Goal: Task Accomplishment & Management: Use online tool/utility

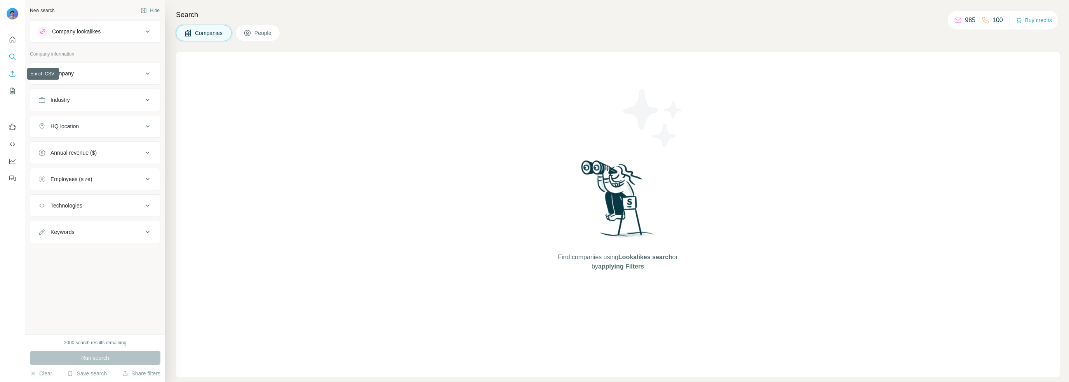
click at [16, 72] on icon "Enrich CSV" at bounding box center [13, 74] width 8 height 8
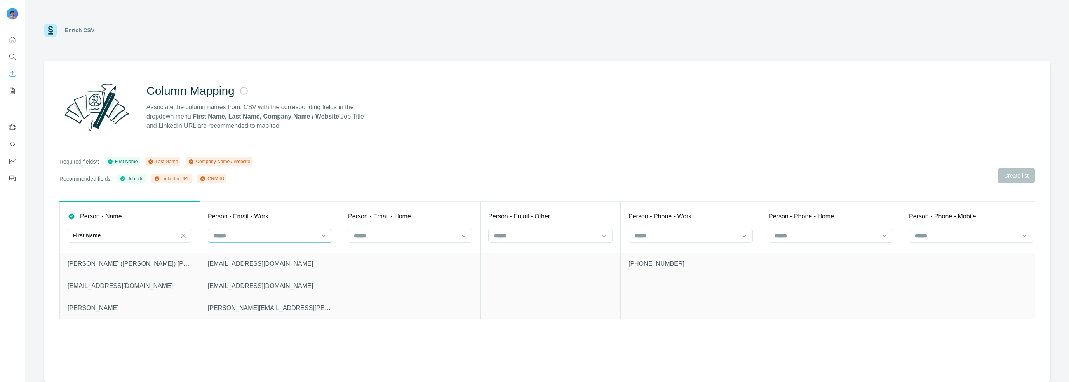
click at [270, 232] on input at bounding box center [265, 236] width 105 height 9
click at [342, 155] on div "Column Mapping Associate the column names from. CSV with the corresponding fiel…" at bounding box center [547, 221] width 1007 height 321
click at [145, 237] on div "First Name" at bounding box center [125, 236] width 105 height 8
click at [133, 236] on input at bounding box center [125, 236] width 105 height 9
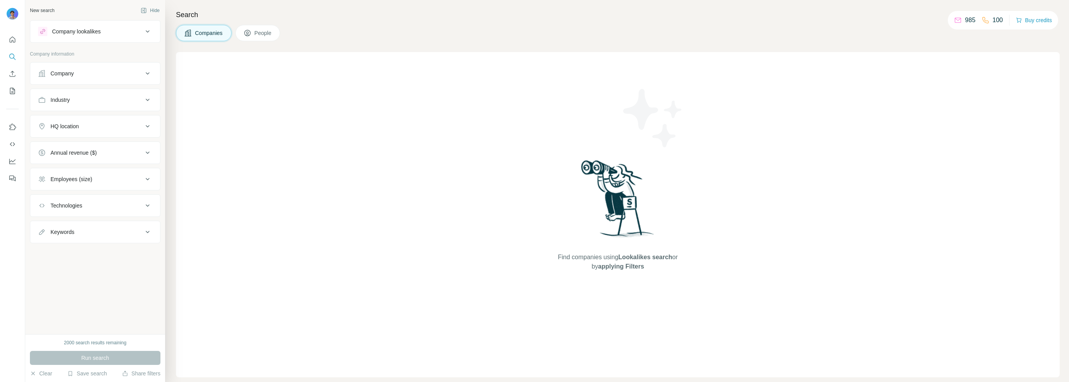
click at [20, 72] on div at bounding box center [12, 106] width 25 height 157
click at [11, 77] on icon "Enrich CSV" at bounding box center [13, 74] width 8 height 8
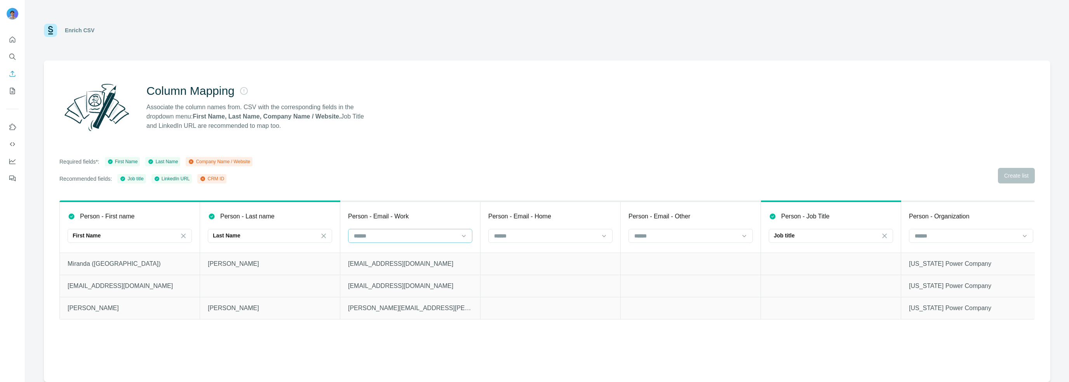
click at [404, 236] on input at bounding box center [405, 236] width 105 height 9
click at [675, 153] on div "Column Mapping Associate the column names from. CSV with the corresponding fiel…" at bounding box center [547, 221] width 1007 height 321
click at [948, 236] on input at bounding box center [966, 236] width 105 height 9
click at [948, 251] on p "Company Name" at bounding box center [934, 253] width 39 height 8
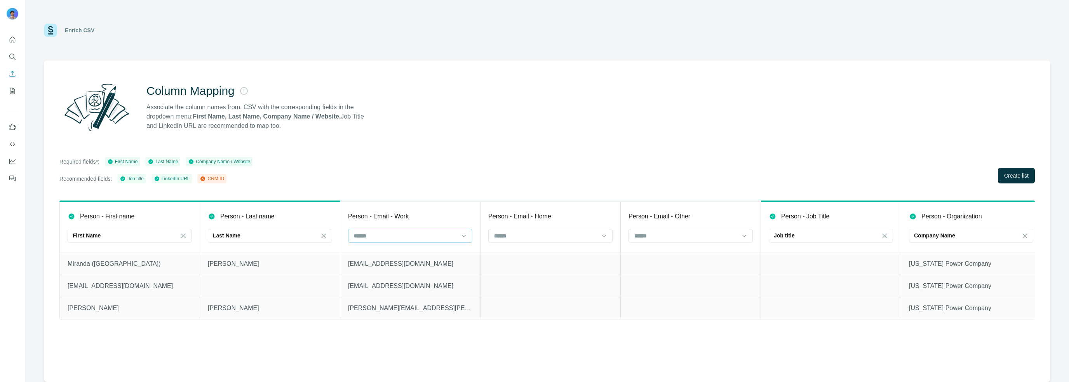
click at [409, 236] on input at bounding box center [405, 236] width 105 height 9
click at [587, 121] on div "Column Mapping Associate the column names from. CSV with the corresponding fiel…" at bounding box center [547, 107] width 976 height 56
click at [552, 240] on input at bounding box center [545, 236] width 105 height 9
click at [539, 179] on div "Required fields*: First Name Last Name Company Name / Website Recommended field…" at bounding box center [547, 170] width 976 height 26
click at [1015, 180] on button "Create list" at bounding box center [1016, 176] width 37 height 16
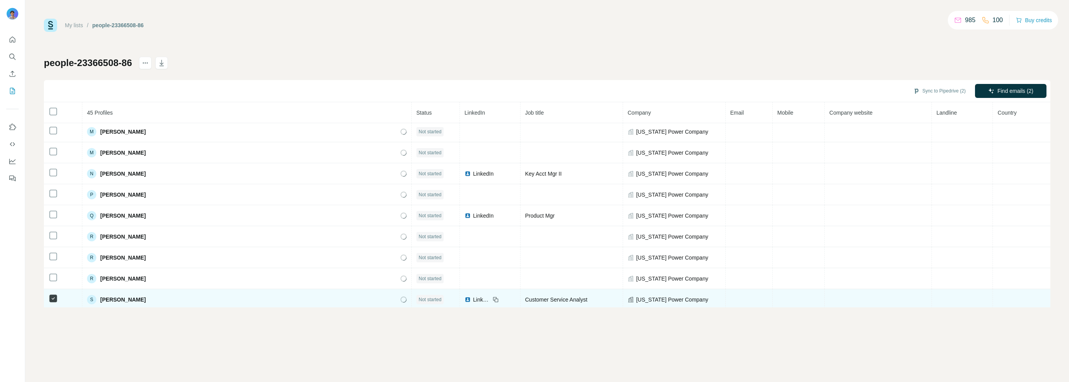
scroll to position [610, 0]
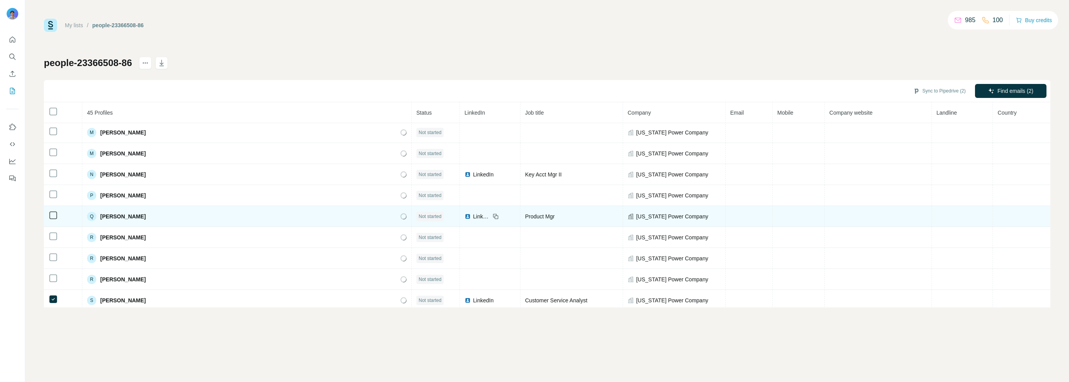
click at [54, 214] on td at bounding box center [63, 216] width 38 height 21
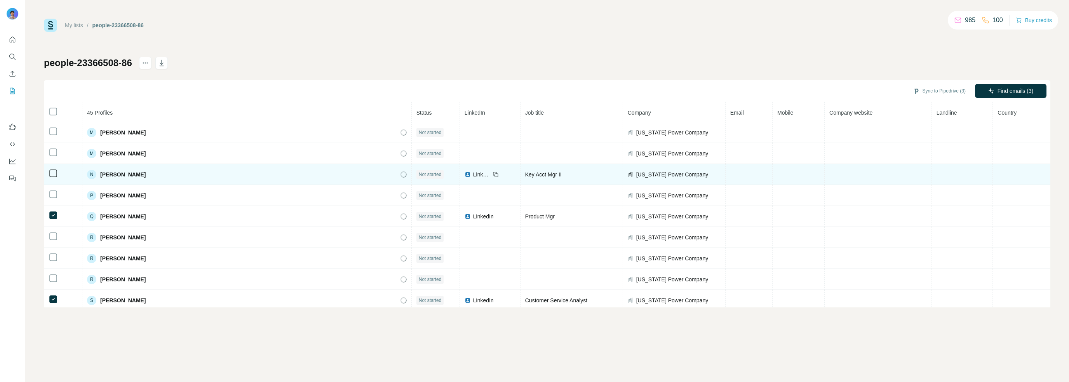
click at [49, 169] on icon at bounding box center [53, 173] width 9 height 9
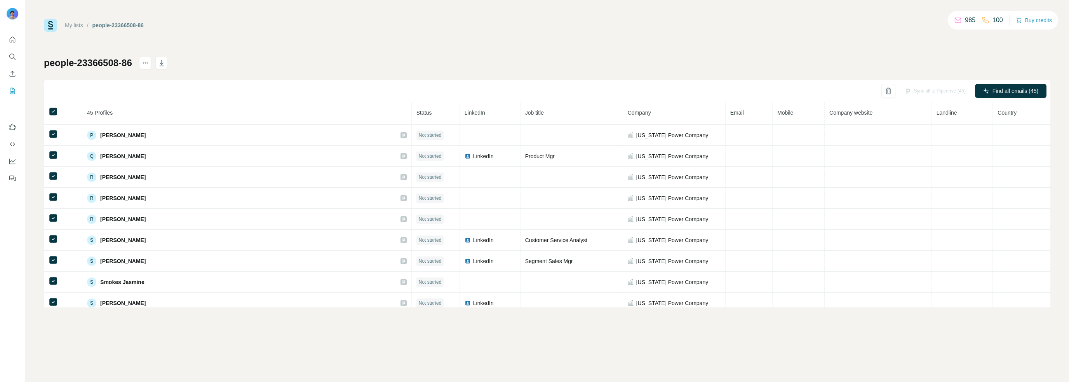
scroll to position [753, 0]
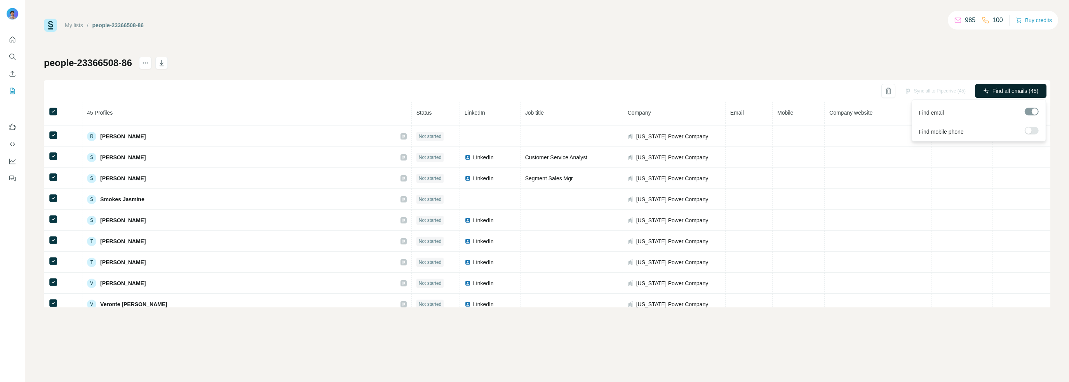
click at [1021, 85] on button "Find all emails (45)" at bounding box center [1010, 91] width 71 height 14
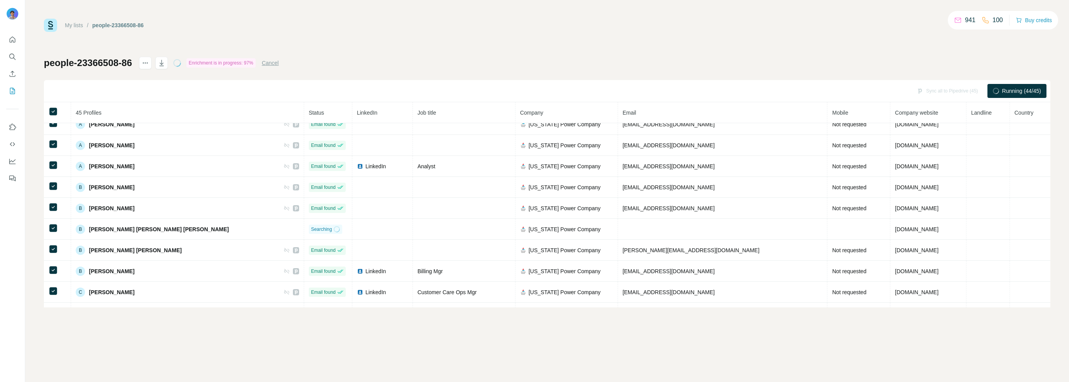
scroll to position [0, 0]
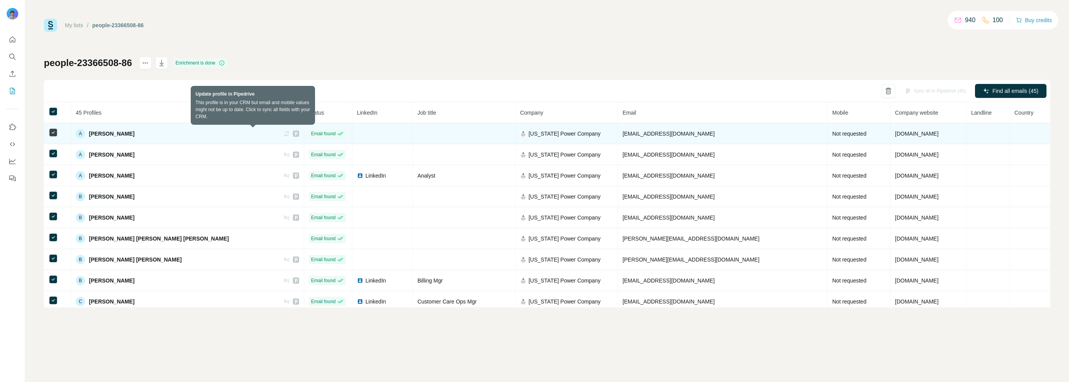
click at [284, 132] on icon at bounding box center [287, 134] width 6 height 6
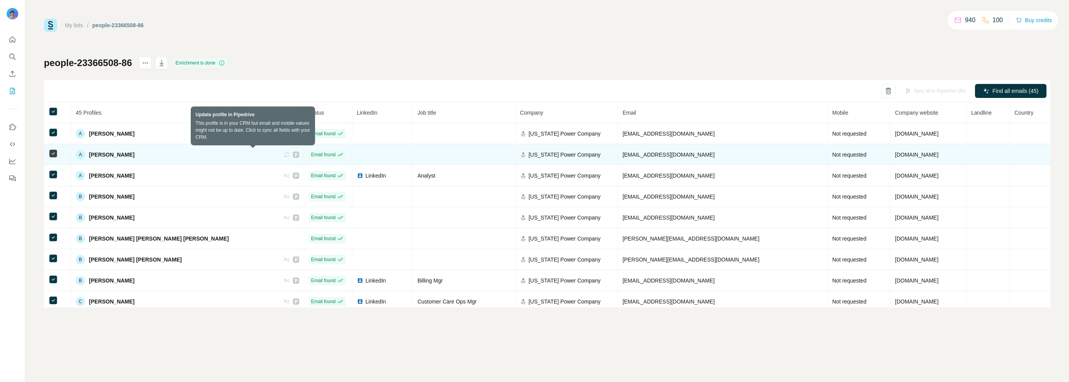
click at [284, 152] on icon at bounding box center [287, 155] width 6 height 6
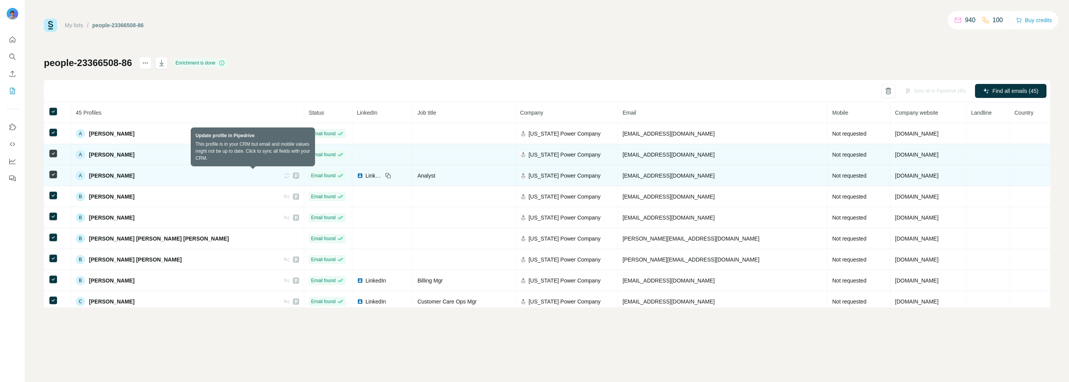
click at [284, 172] on icon at bounding box center [287, 175] width 6 height 6
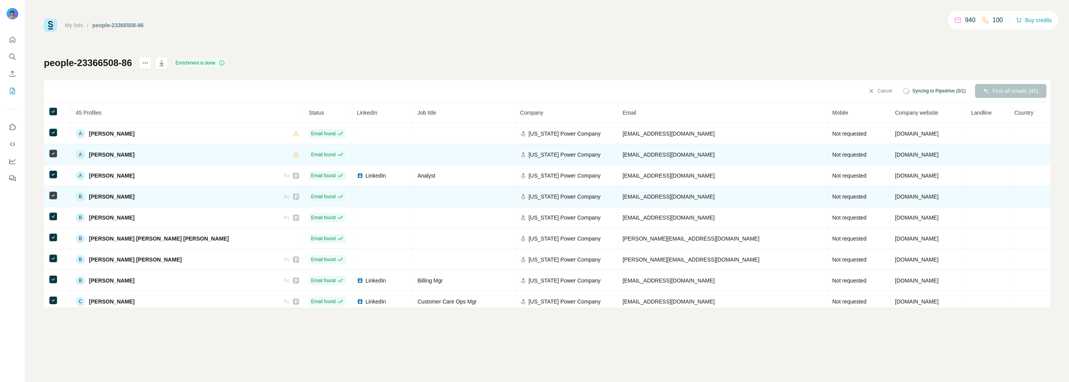
click at [284, 193] on icon at bounding box center [287, 196] width 6 height 6
click at [284, 196] on icon at bounding box center [287, 196] width 6 height 6
click at [284, 195] on icon at bounding box center [286, 196] width 5 height 5
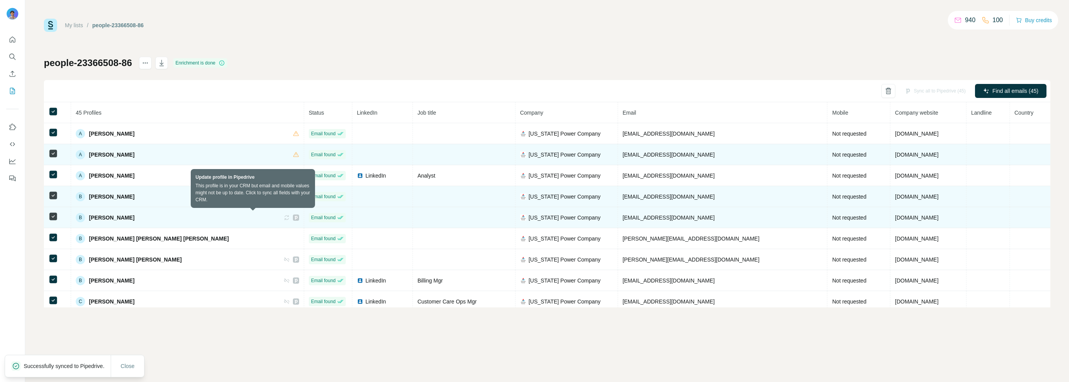
click at [284, 218] on icon at bounding box center [287, 217] width 6 height 6
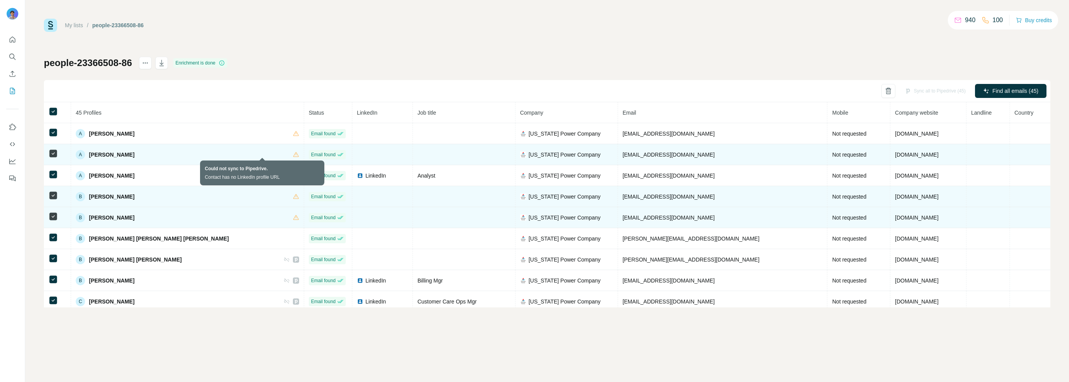
click at [293, 155] on icon at bounding box center [296, 155] width 6 height 6
click at [311, 155] on span "Email found" at bounding box center [323, 154] width 24 height 7
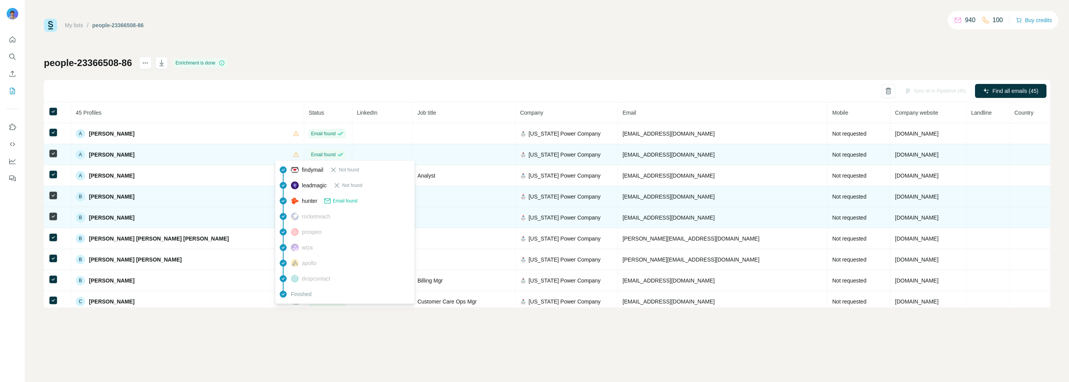
click at [110, 153] on span "[PERSON_NAME]" at bounding box center [111, 155] width 45 height 8
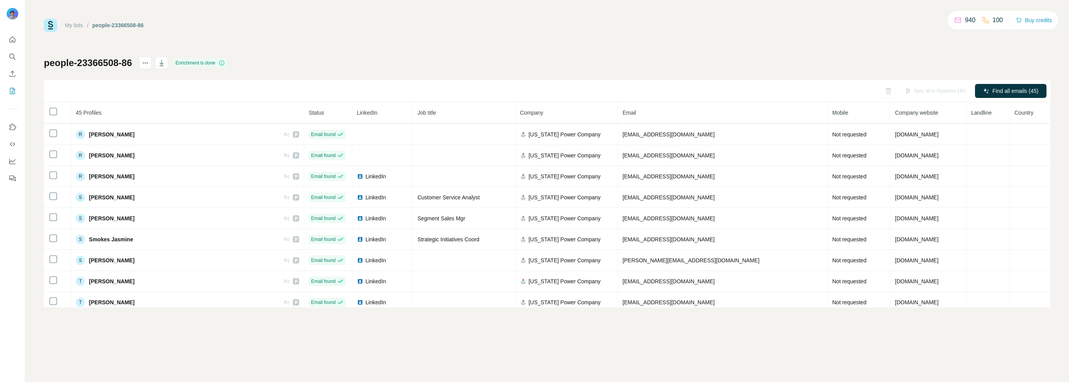
scroll to position [753, 0]
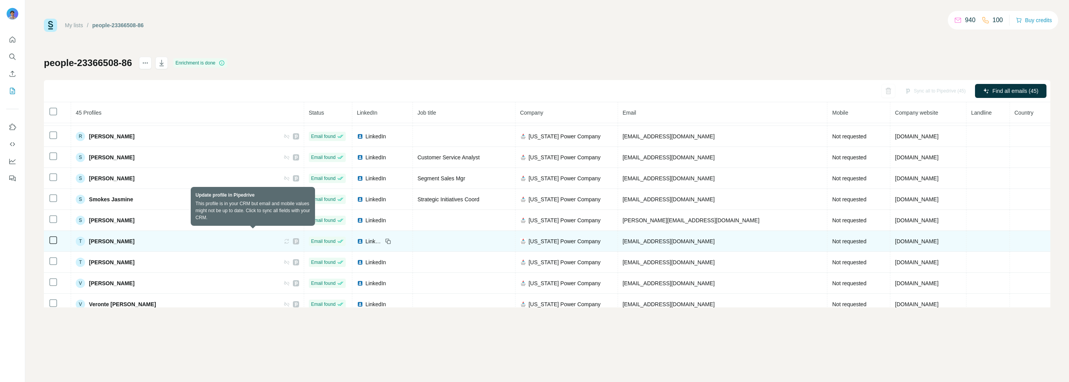
click at [249, 237] on div "T [PERSON_NAME]" at bounding box center [187, 241] width 223 height 9
click at [285, 240] on icon at bounding box center [287, 241] width 4 height 2
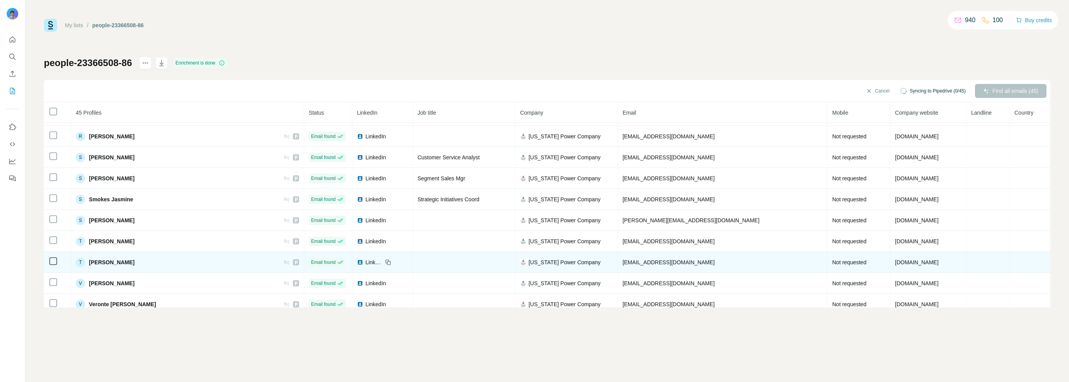
click at [284, 259] on icon at bounding box center [287, 262] width 6 height 6
click at [250, 258] on div "T [PERSON_NAME]" at bounding box center [187, 262] width 223 height 9
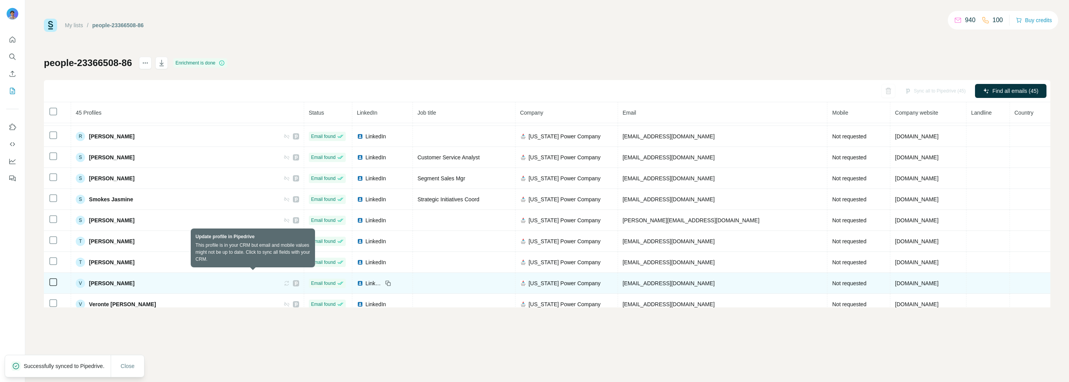
click at [284, 282] on icon at bounding box center [285, 283] width 2 height 2
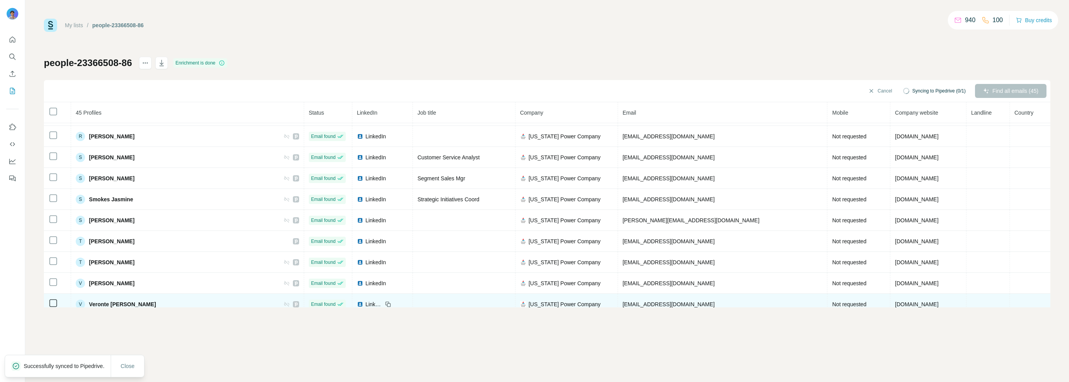
click at [284, 301] on icon at bounding box center [287, 304] width 6 height 6
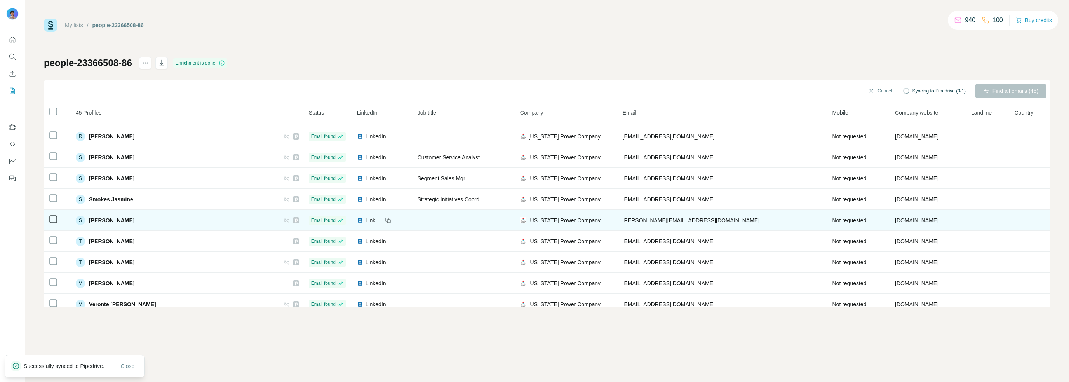
click at [284, 218] on icon at bounding box center [286, 220] width 5 height 5
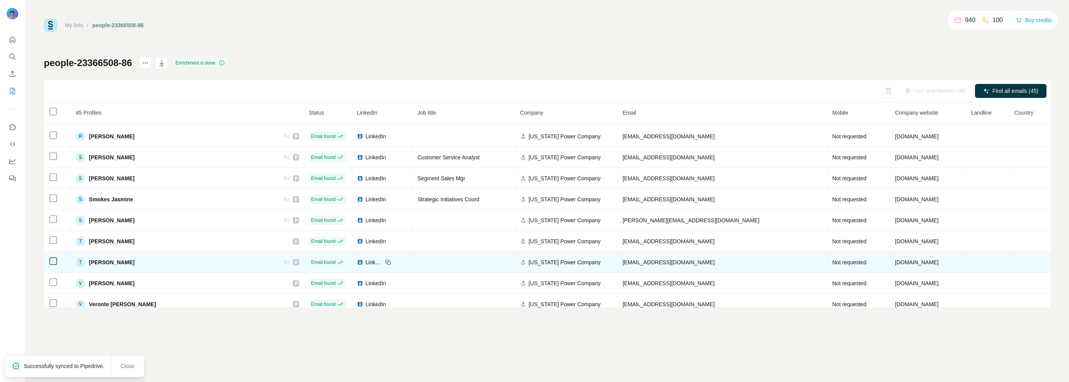
click at [284, 259] on icon at bounding box center [287, 262] width 6 height 6
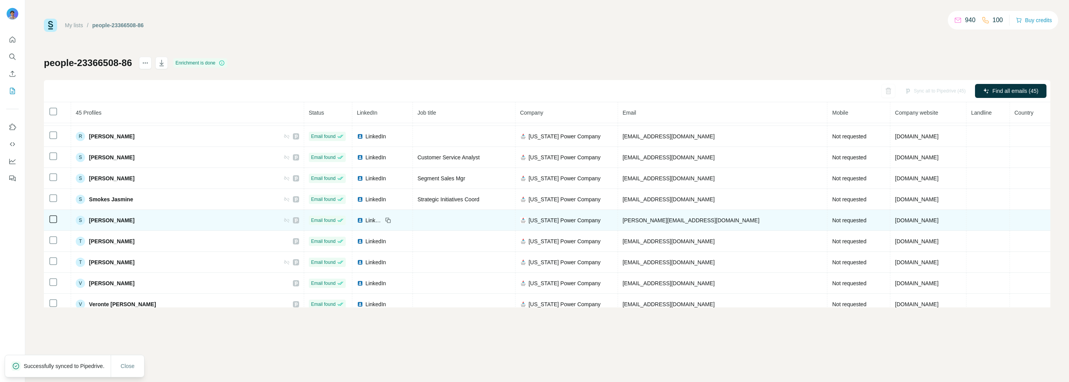
click at [284, 219] on icon at bounding box center [285, 220] width 2 height 2
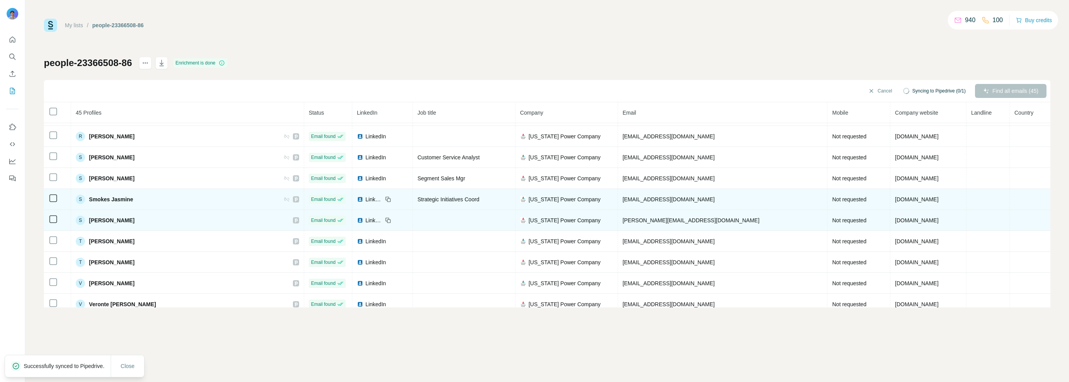
click at [284, 196] on icon at bounding box center [287, 199] width 6 height 6
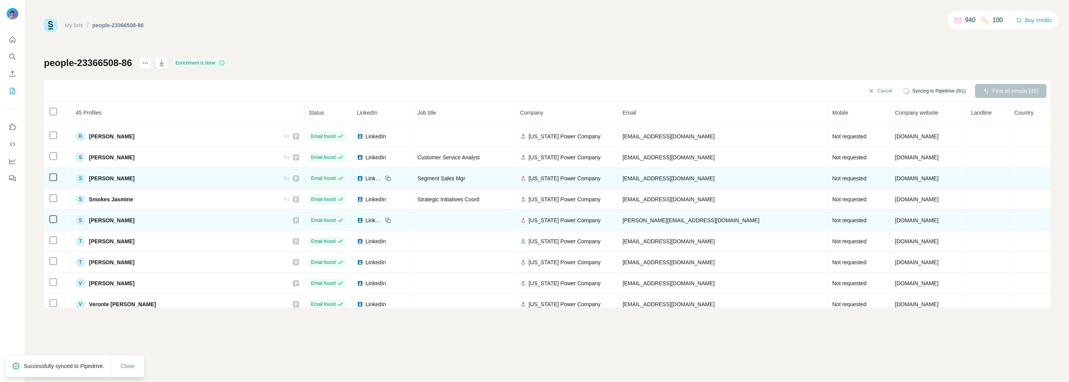
click at [284, 175] on icon at bounding box center [287, 178] width 6 height 6
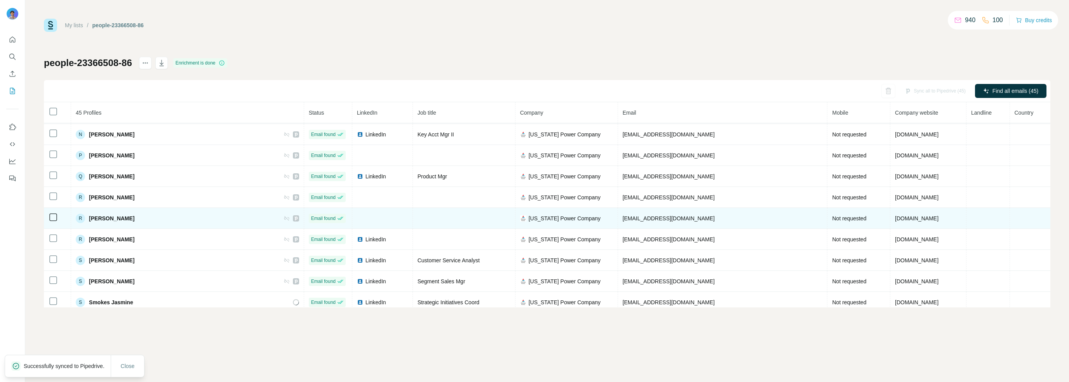
scroll to position [636, 0]
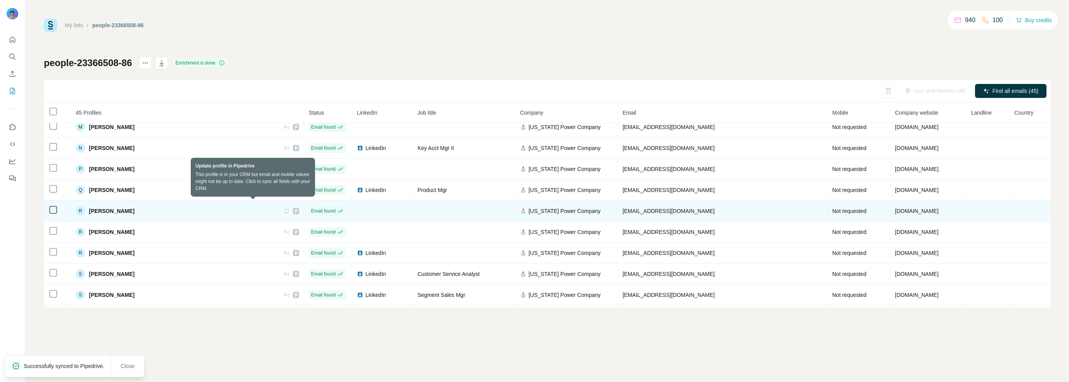
click at [284, 208] on icon at bounding box center [287, 211] width 6 height 6
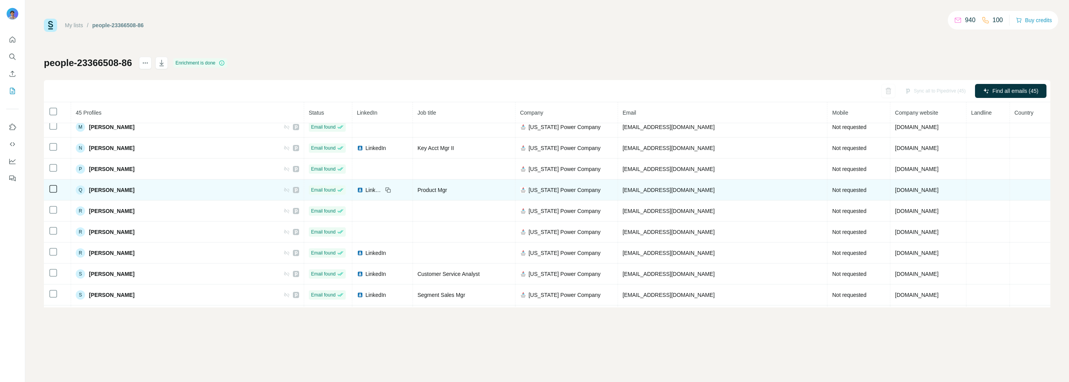
click at [284, 188] on icon at bounding box center [286, 190] width 5 height 5
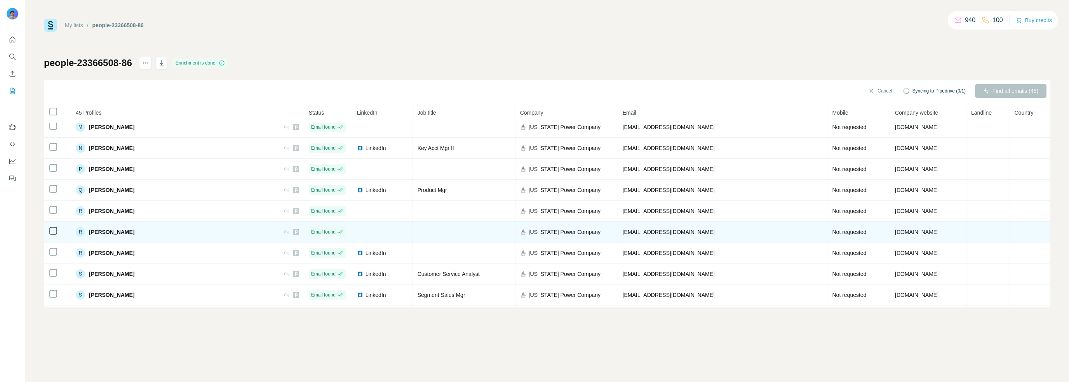
click at [284, 229] on icon at bounding box center [287, 232] width 6 height 6
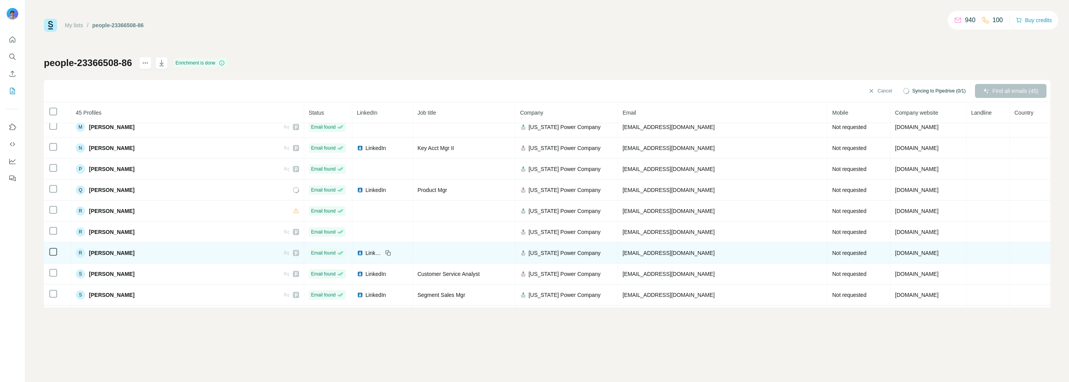
click at [284, 250] on icon at bounding box center [287, 253] width 6 height 6
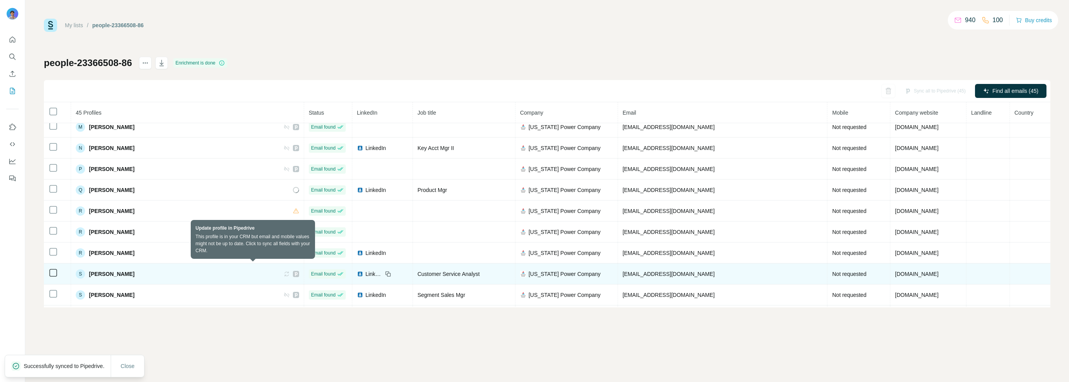
click at [284, 272] on icon at bounding box center [286, 274] width 5 height 5
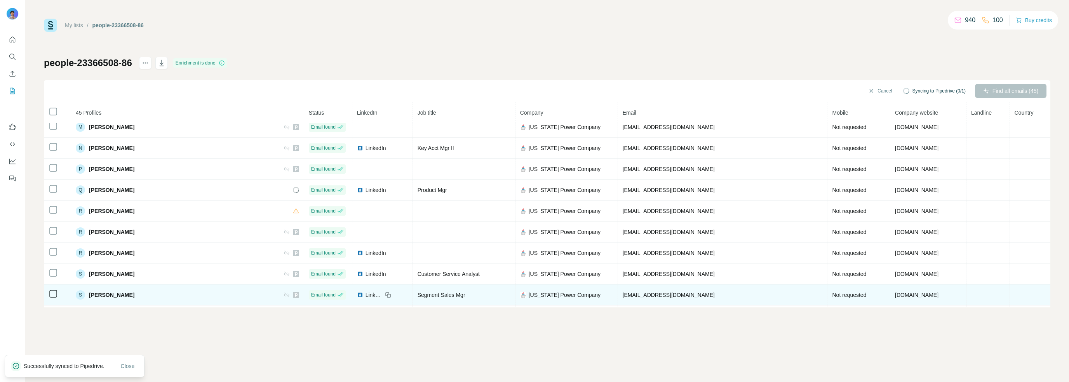
click at [284, 292] on icon at bounding box center [287, 295] width 6 height 6
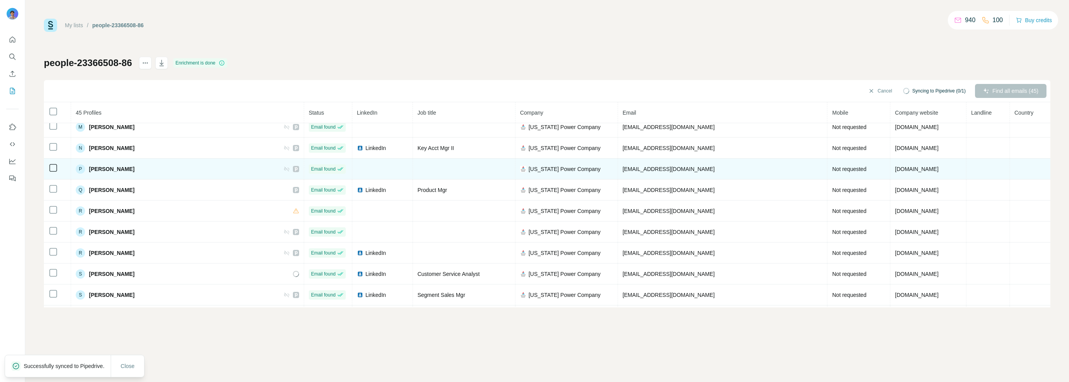
click at [284, 167] on icon at bounding box center [286, 169] width 5 height 5
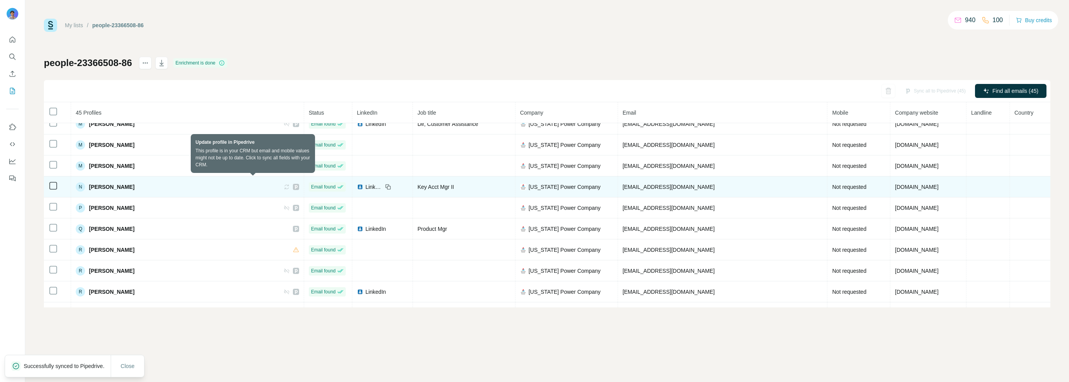
click at [284, 184] on icon at bounding box center [287, 187] width 6 height 6
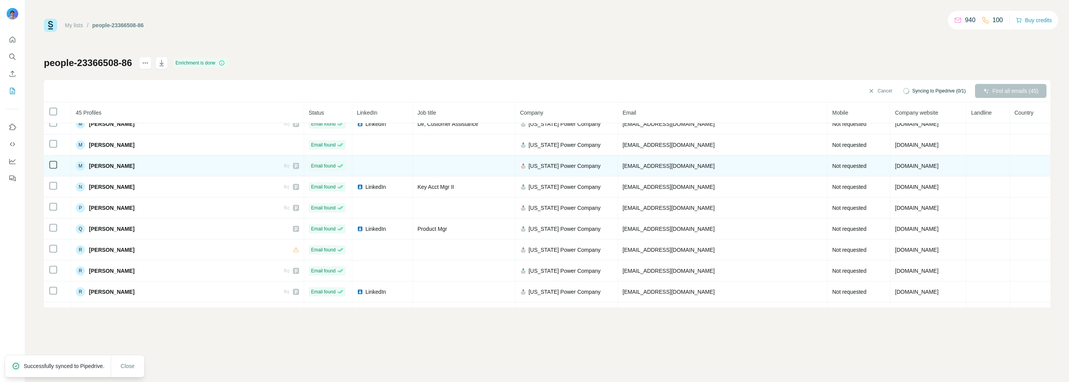
click at [284, 164] on icon at bounding box center [286, 166] width 5 height 5
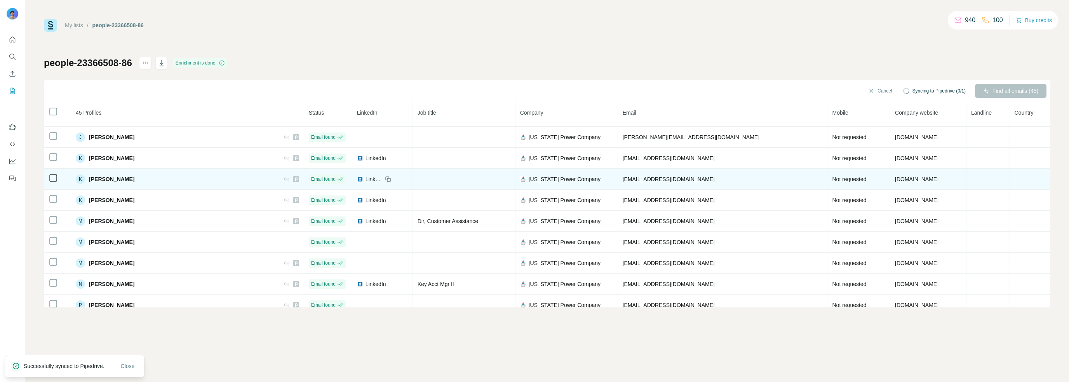
scroll to position [481, 0]
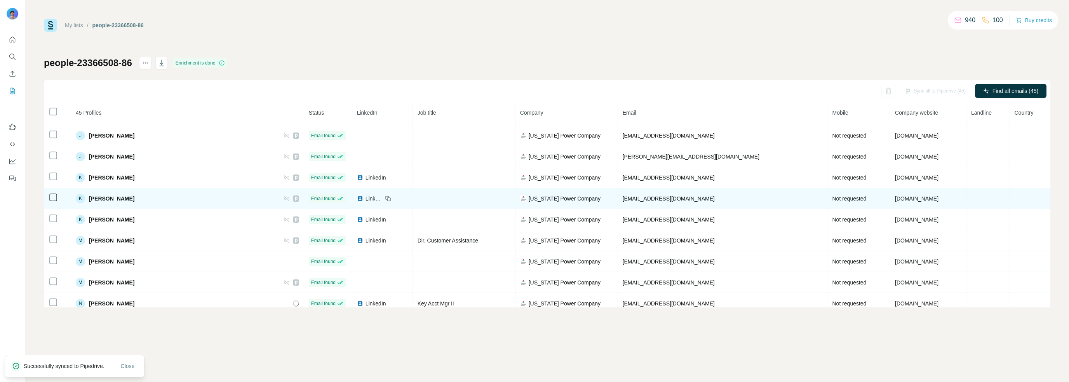
click at [284, 195] on icon at bounding box center [287, 198] width 6 height 6
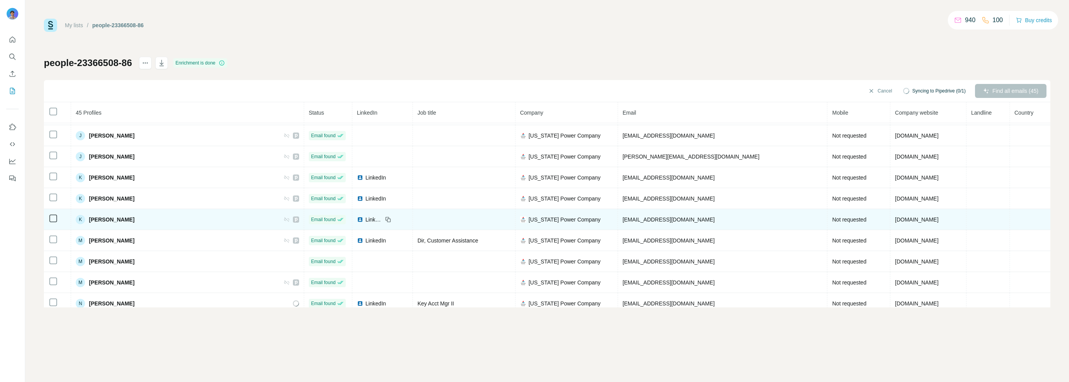
click at [284, 216] on icon at bounding box center [287, 219] width 6 height 6
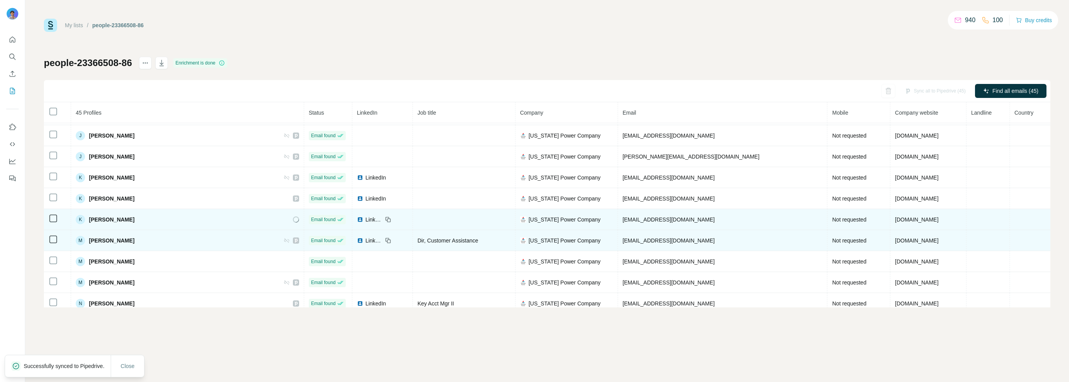
click at [284, 238] on icon at bounding box center [286, 240] width 5 height 5
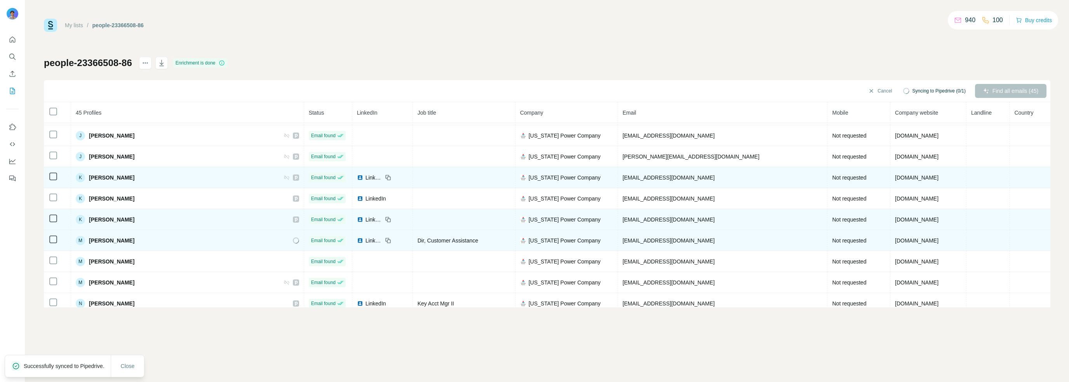
click at [284, 174] on icon at bounding box center [287, 177] width 6 height 6
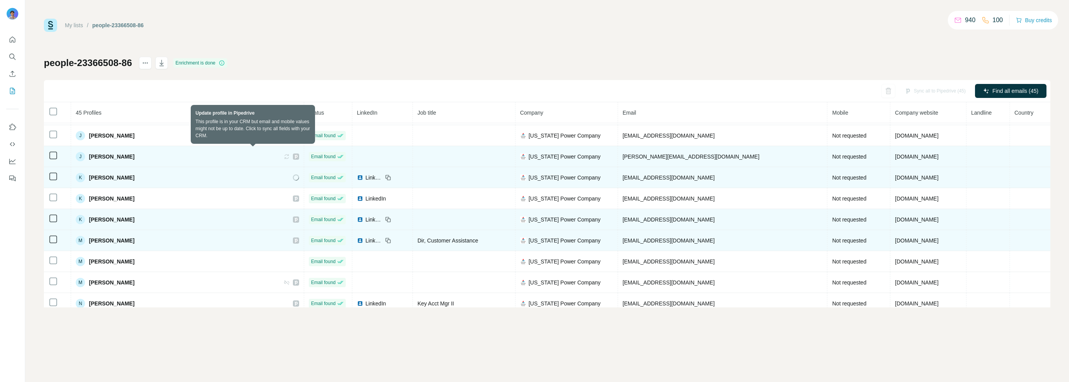
click at [284, 154] on icon at bounding box center [287, 156] width 6 height 6
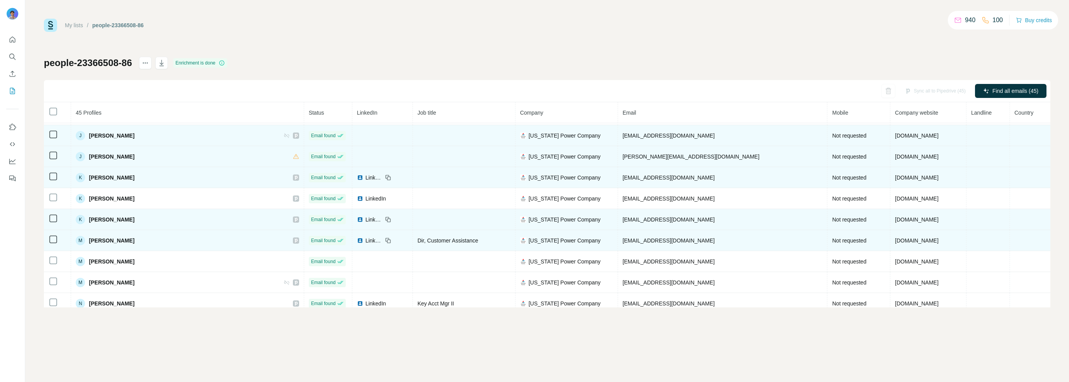
click at [249, 133] on div "[PERSON_NAME]" at bounding box center [187, 135] width 223 height 9
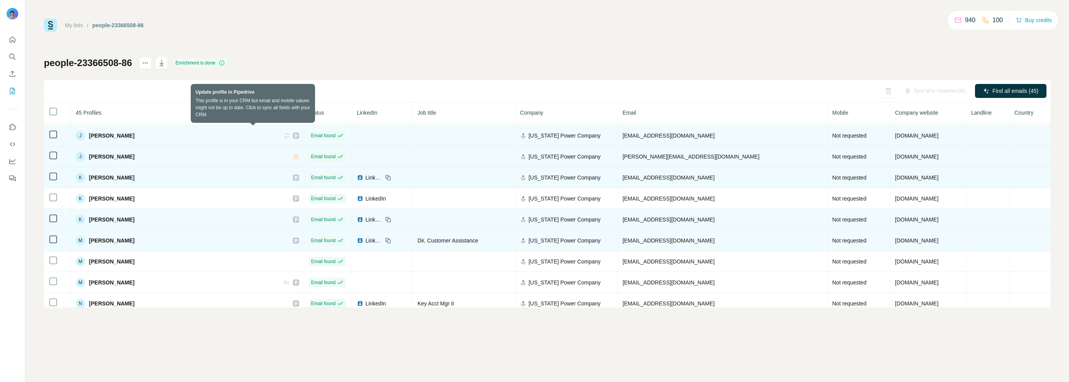
click at [284, 132] on icon at bounding box center [287, 135] width 6 height 6
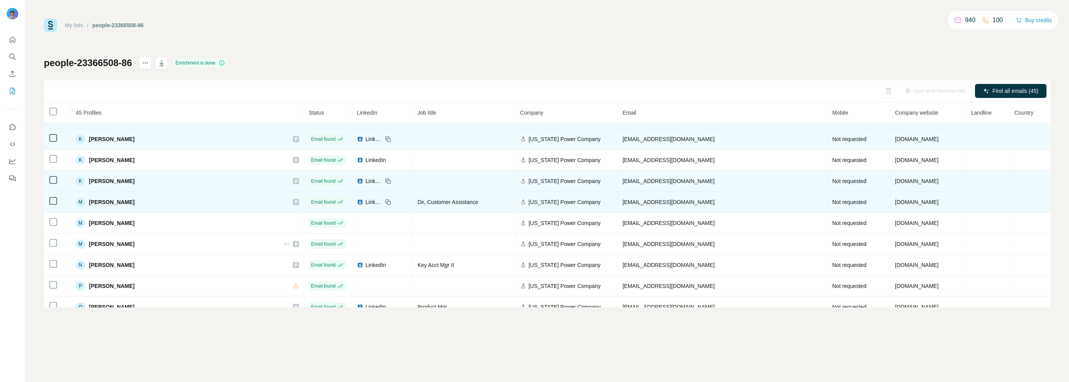
scroll to position [519, 0]
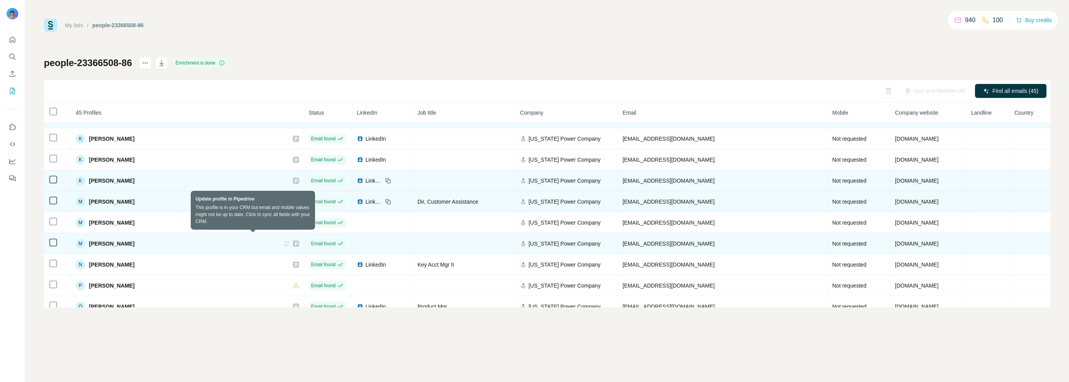
click at [285, 242] on icon at bounding box center [287, 243] width 4 height 2
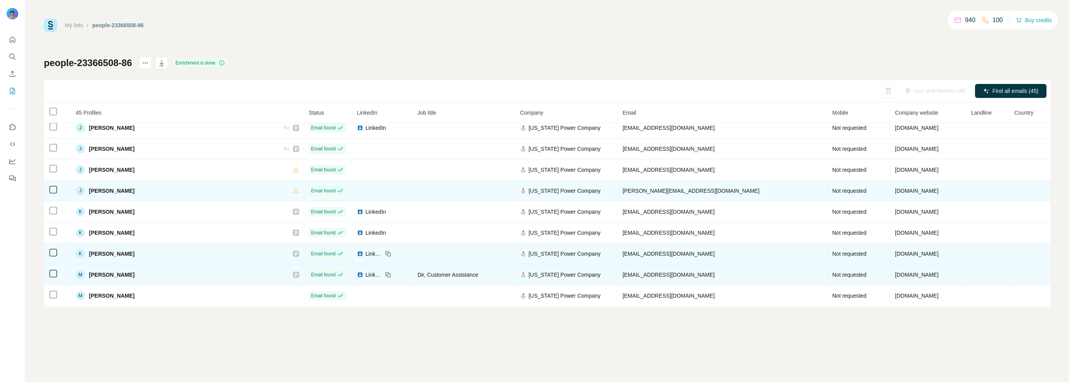
scroll to position [442, 0]
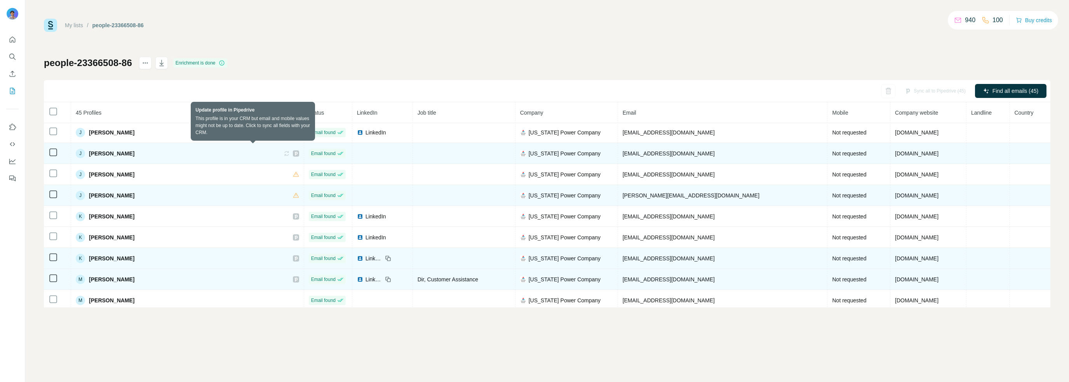
click at [284, 150] on icon at bounding box center [287, 153] width 6 height 6
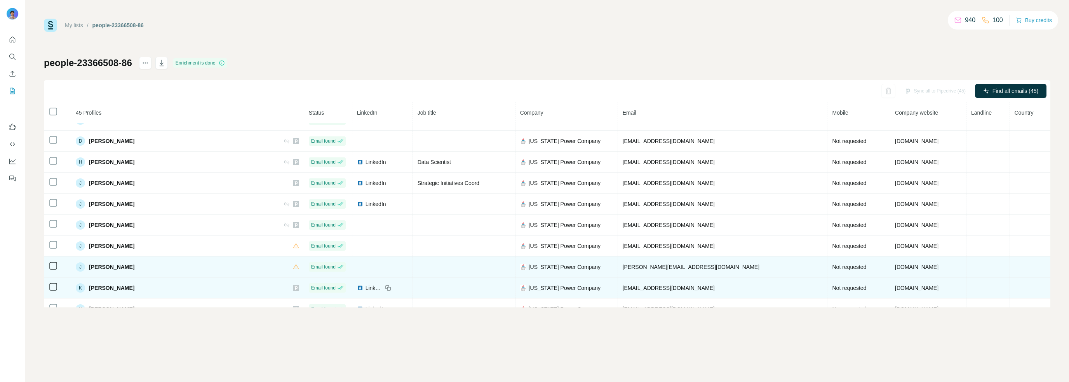
scroll to position [364, 0]
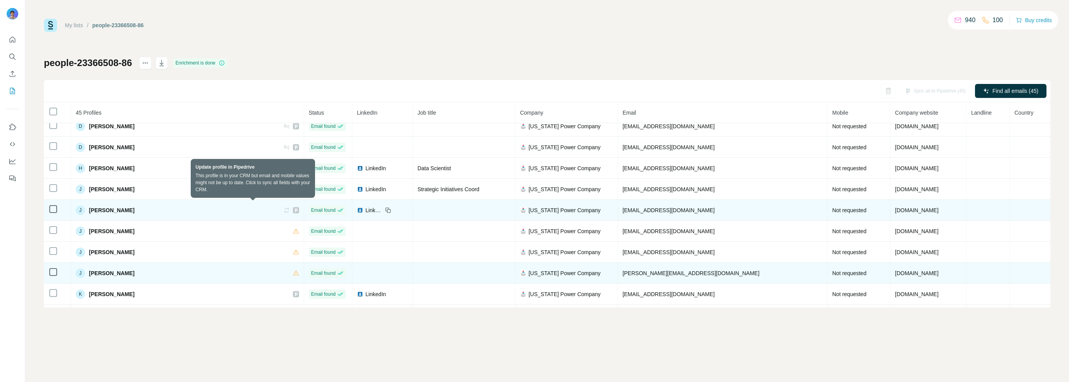
click at [284, 208] on icon at bounding box center [287, 210] width 6 height 6
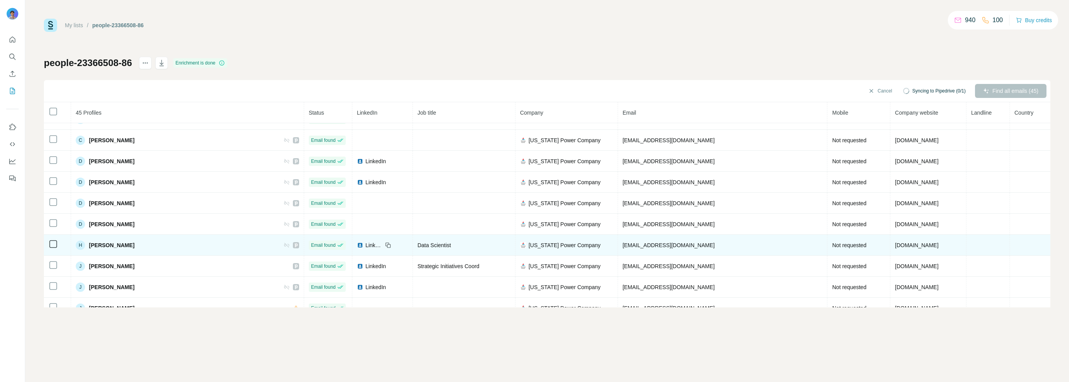
scroll to position [286, 0]
click at [284, 243] on icon at bounding box center [287, 246] width 6 height 6
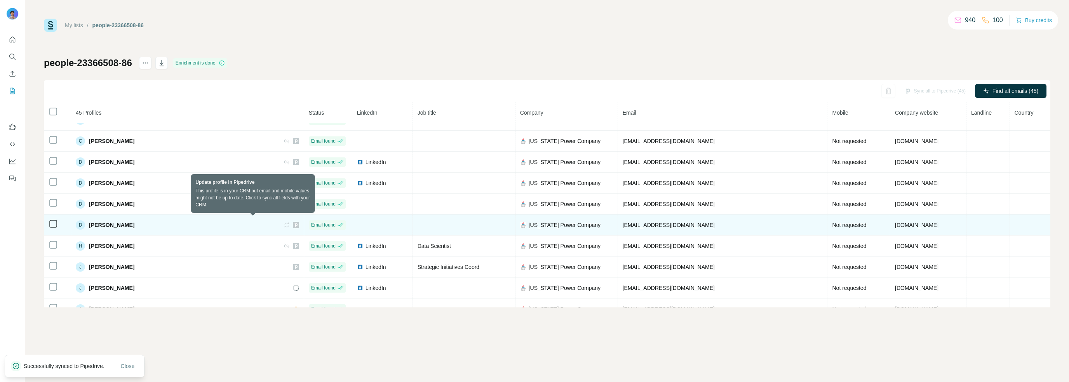
click at [284, 223] on icon at bounding box center [285, 224] width 2 height 2
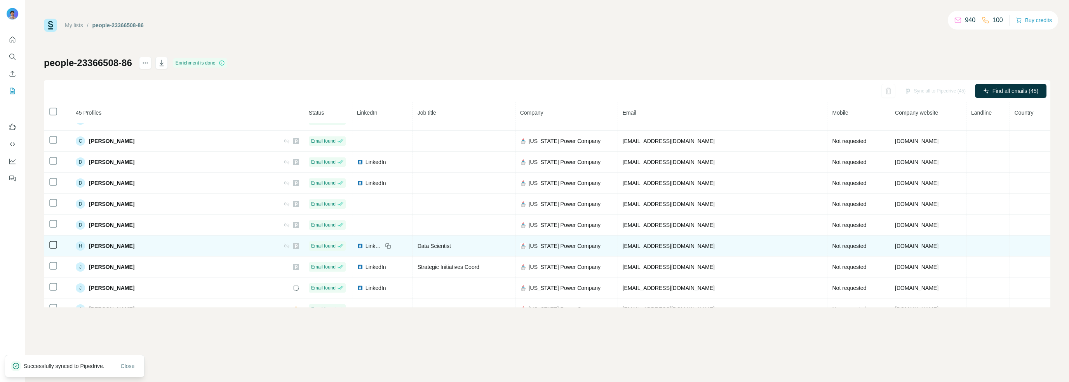
click at [284, 243] on icon at bounding box center [287, 246] width 6 height 6
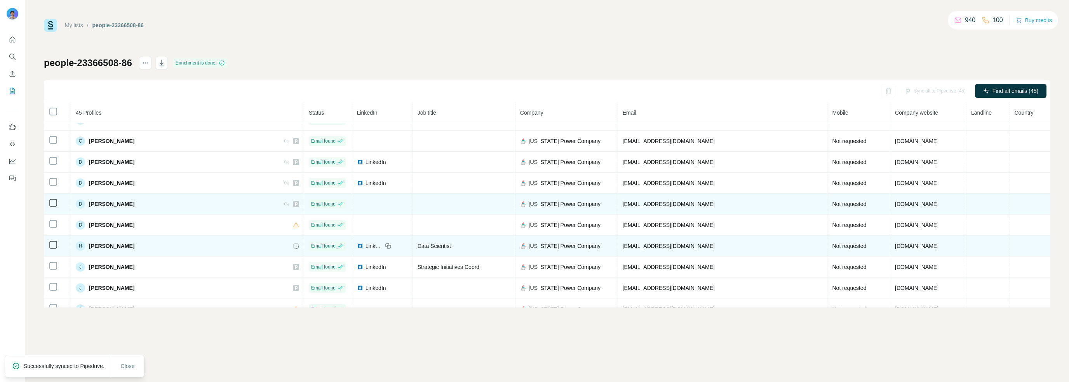
click at [284, 202] on icon at bounding box center [286, 204] width 5 height 5
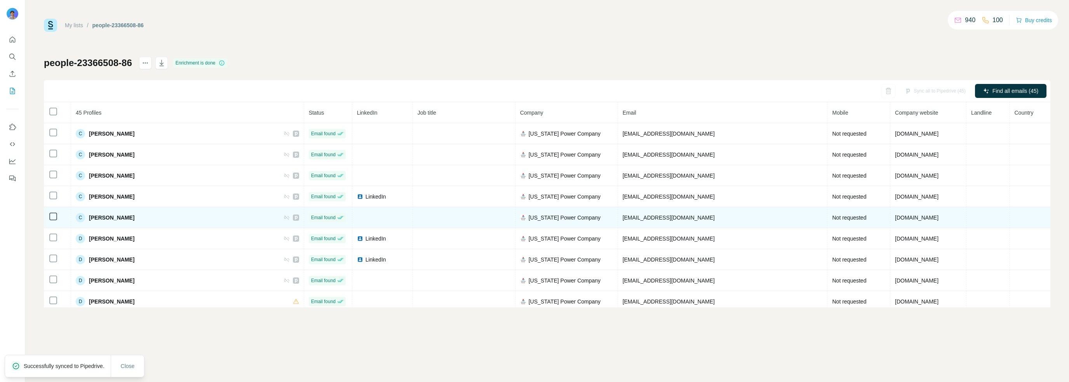
scroll to position [209, 0]
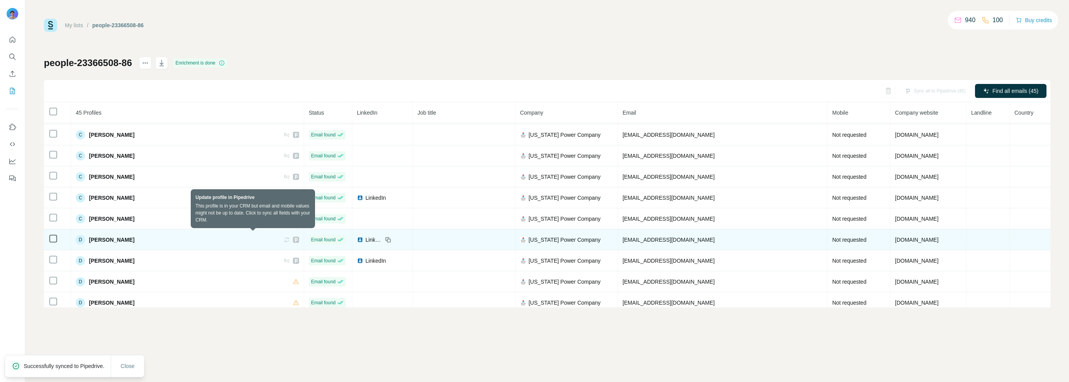
click at [284, 237] on icon at bounding box center [287, 240] width 6 height 6
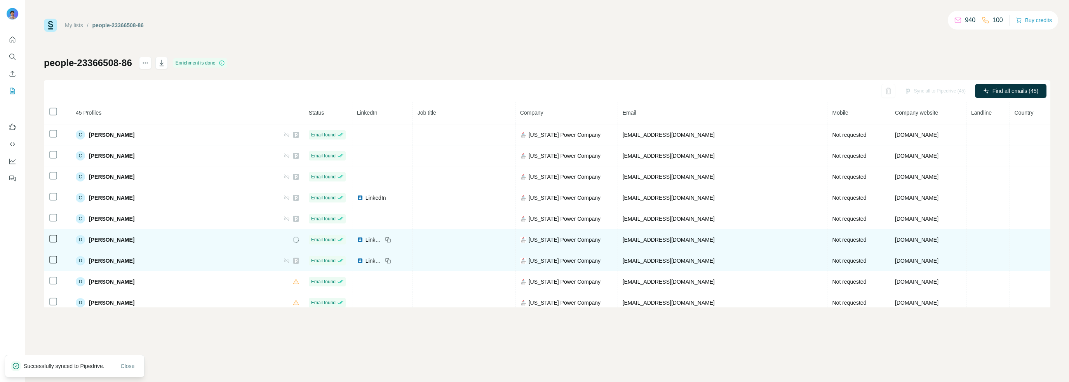
click at [284, 258] on icon at bounding box center [287, 261] width 6 height 6
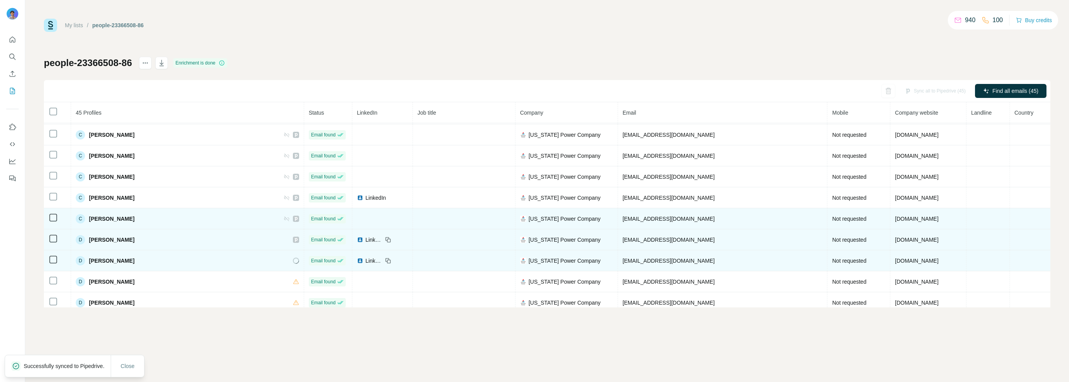
click at [284, 217] on icon at bounding box center [287, 219] width 6 height 6
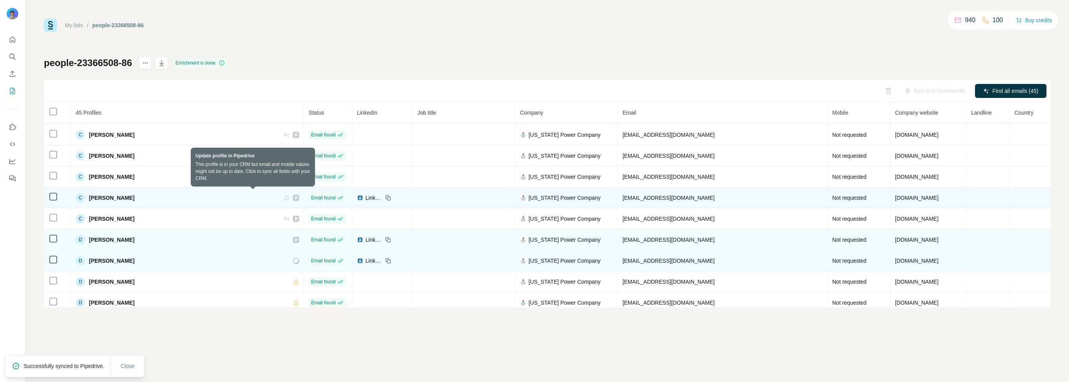
click at [284, 195] on icon at bounding box center [287, 198] width 6 height 6
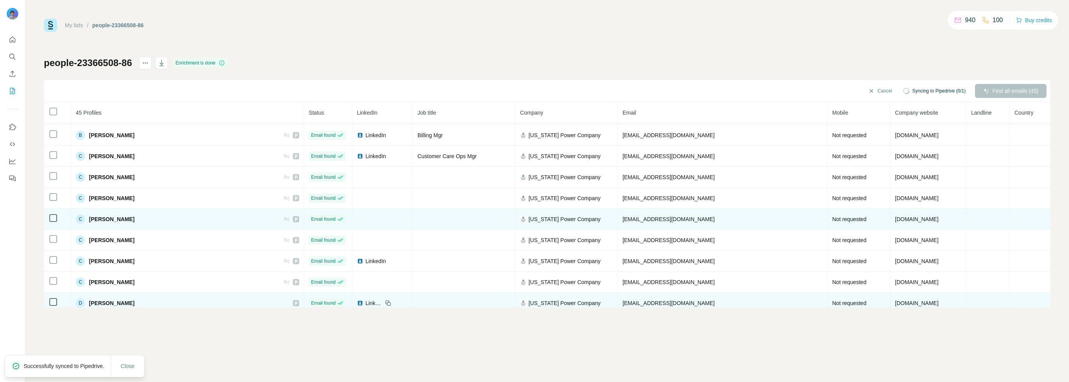
scroll to position [131, 0]
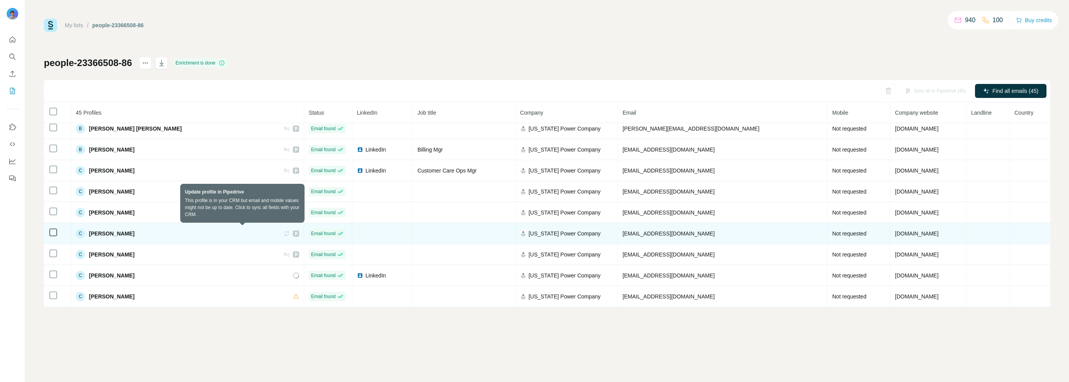
click at [284, 230] on icon at bounding box center [287, 233] width 6 height 6
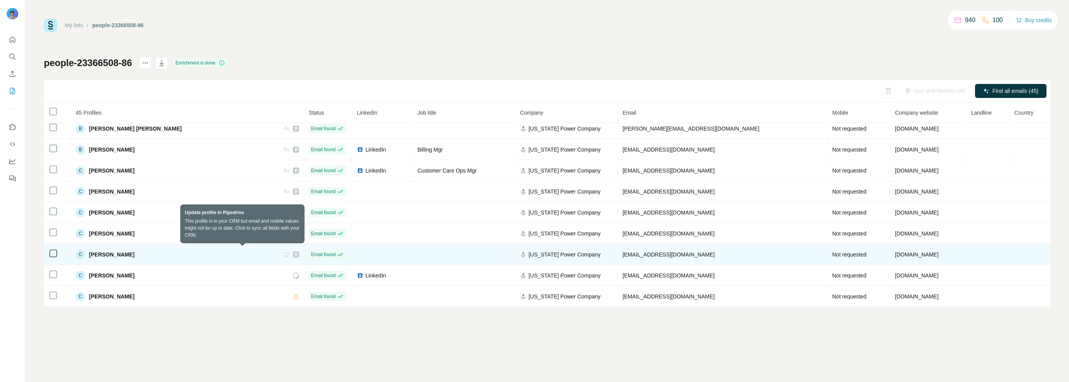
click at [284, 253] on icon at bounding box center [287, 254] width 6 height 6
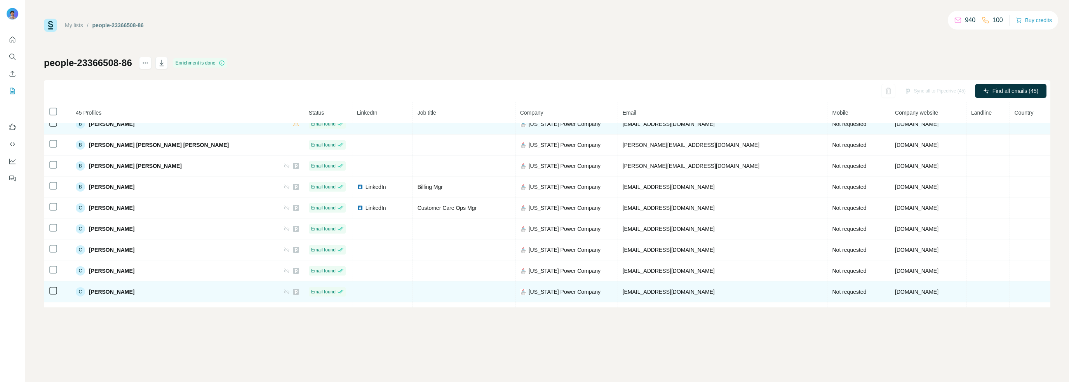
scroll to position [92, 0]
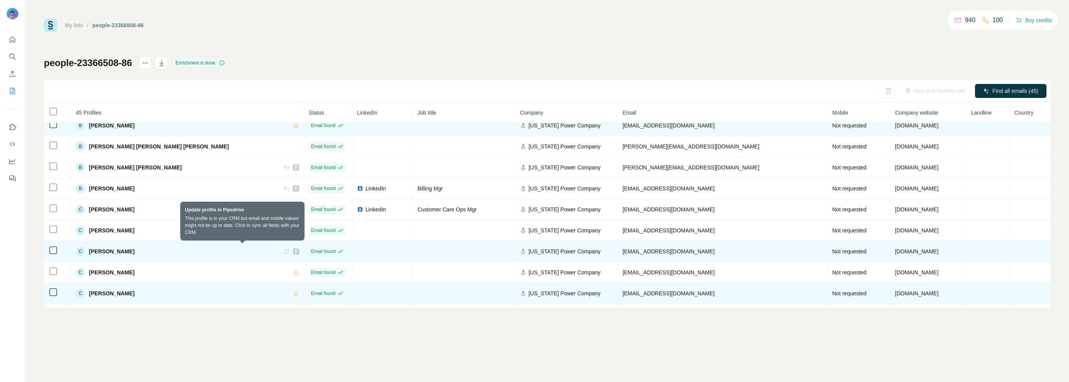
click at [284, 248] on icon at bounding box center [287, 251] width 6 height 6
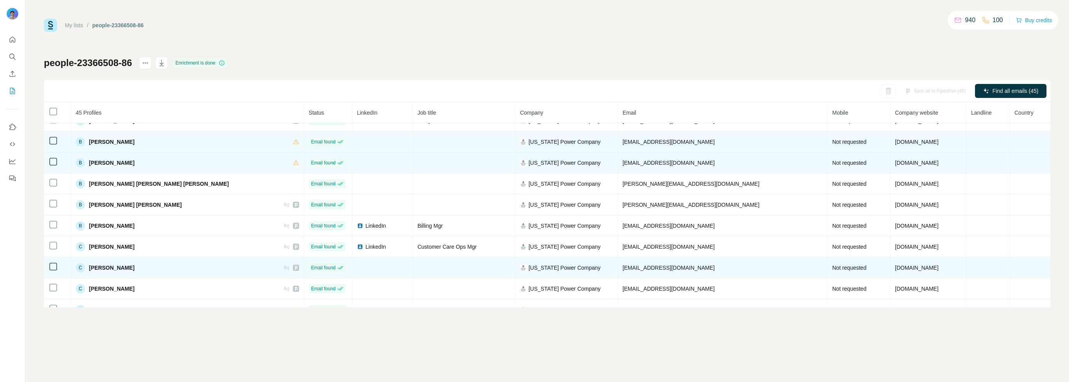
scroll to position [53, 0]
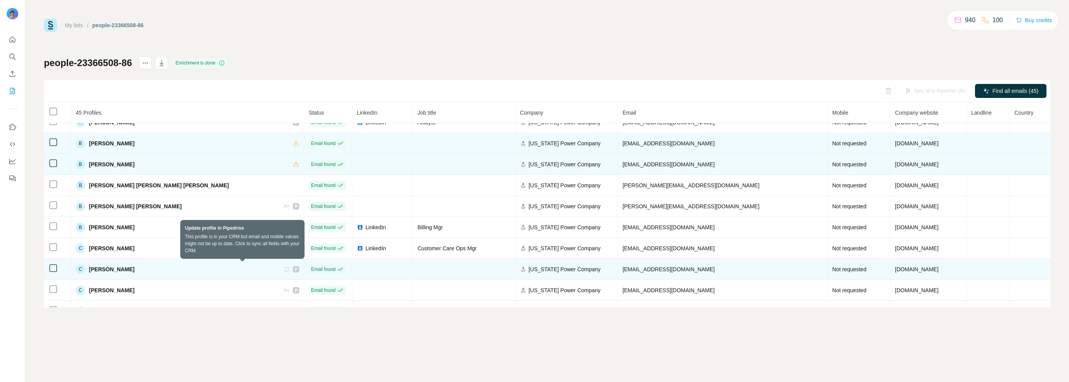
click at [284, 267] on icon at bounding box center [287, 269] width 6 height 6
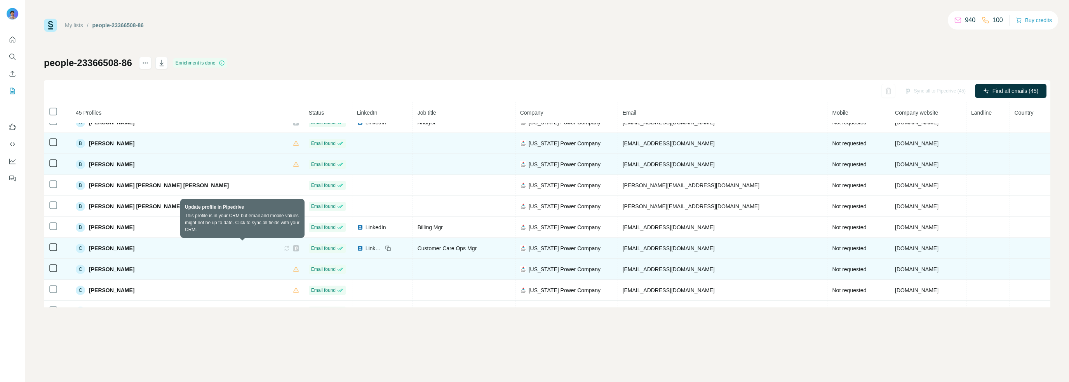
click at [284, 248] on icon at bounding box center [287, 248] width 6 height 6
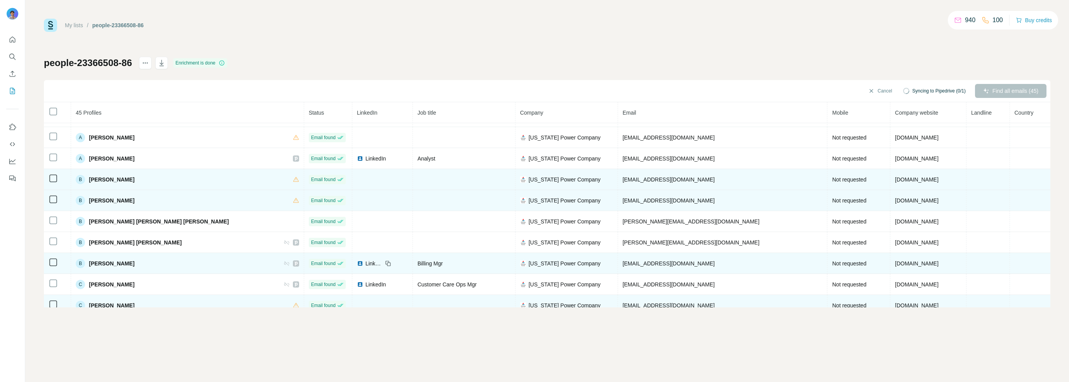
scroll to position [14, 0]
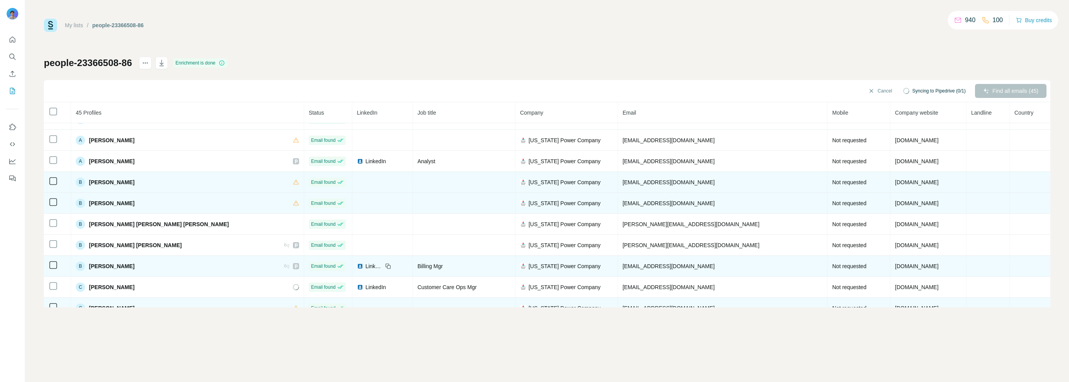
click at [284, 265] on icon at bounding box center [285, 266] width 2 height 2
click at [285, 265] on icon at bounding box center [287, 266] width 4 height 2
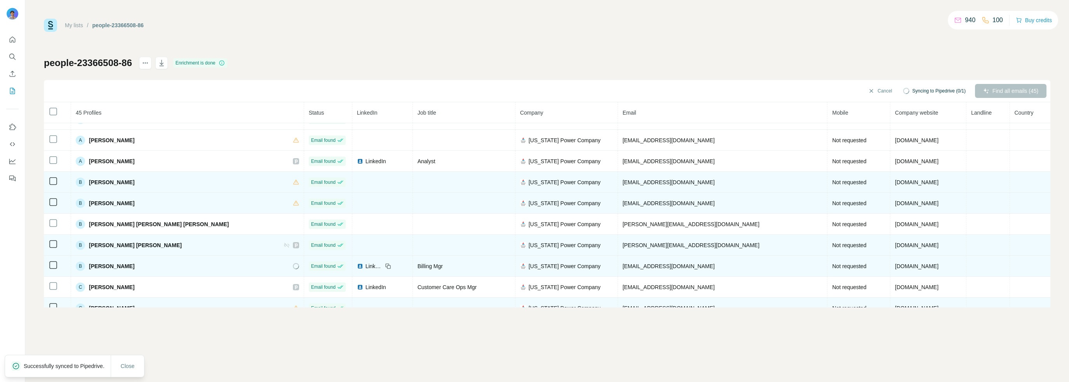
click at [284, 244] on icon at bounding box center [287, 245] width 6 height 6
click at [284, 243] on icon at bounding box center [286, 245] width 5 height 5
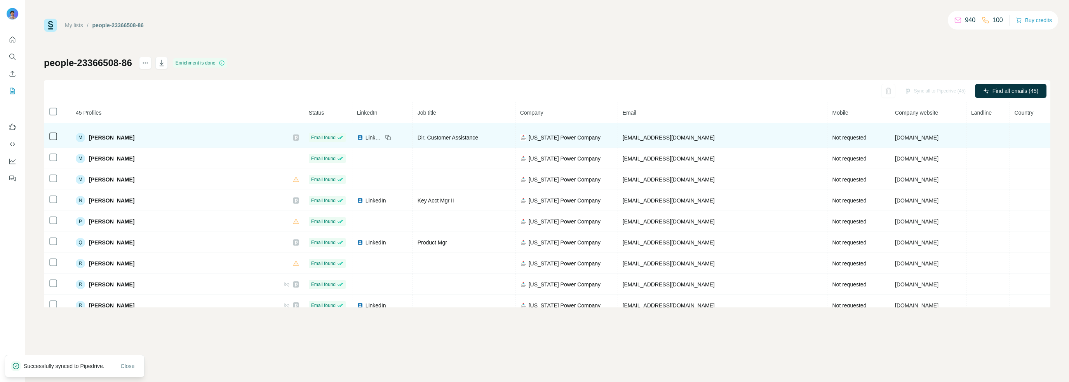
scroll to position [753, 0]
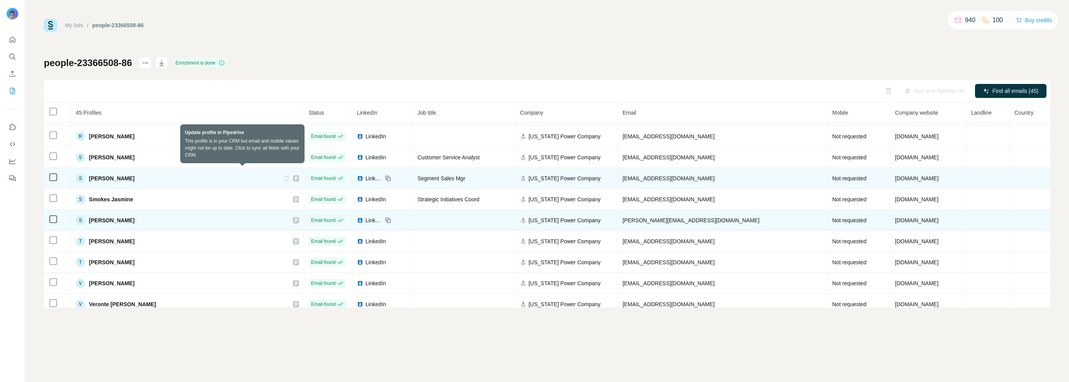
click at [284, 175] on icon at bounding box center [287, 178] width 6 height 6
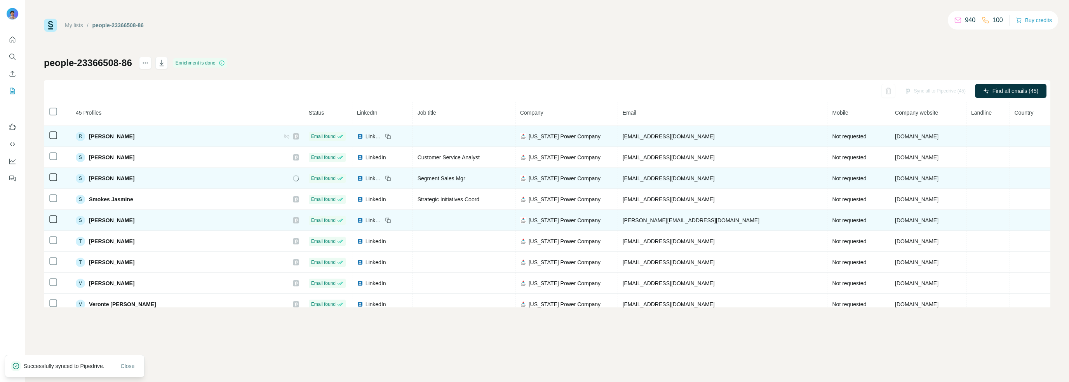
click at [284, 133] on icon at bounding box center [287, 136] width 6 height 6
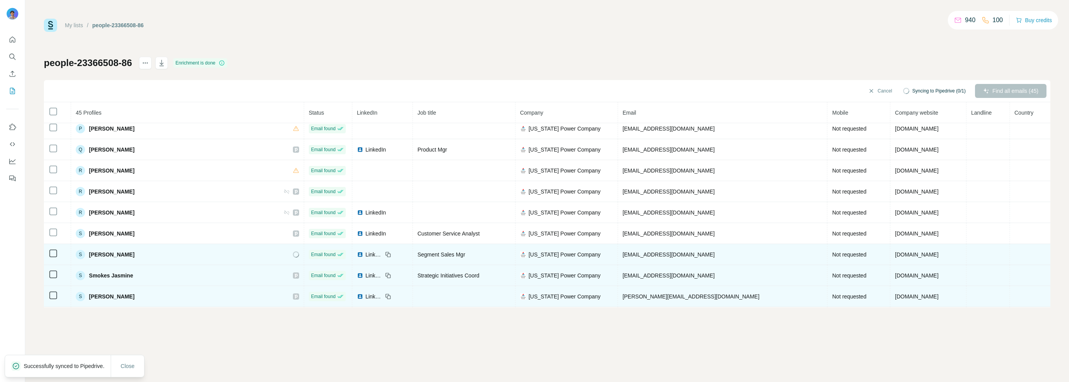
scroll to position [636, 0]
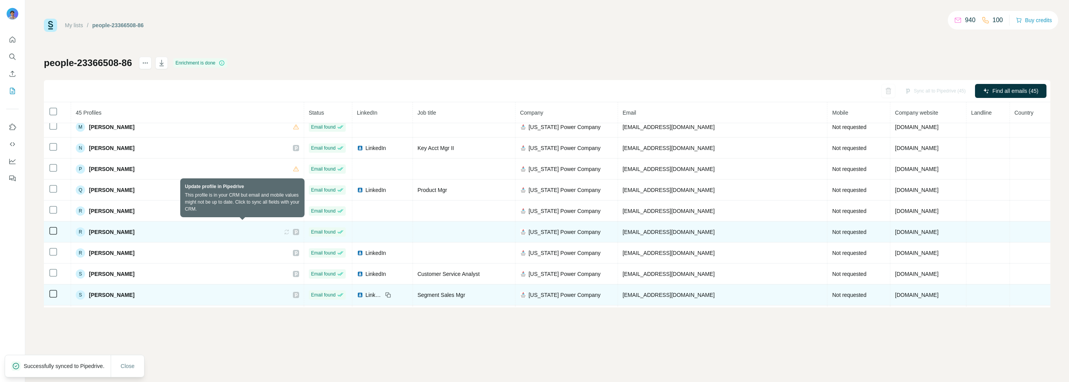
click at [284, 230] on icon at bounding box center [285, 231] width 2 height 2
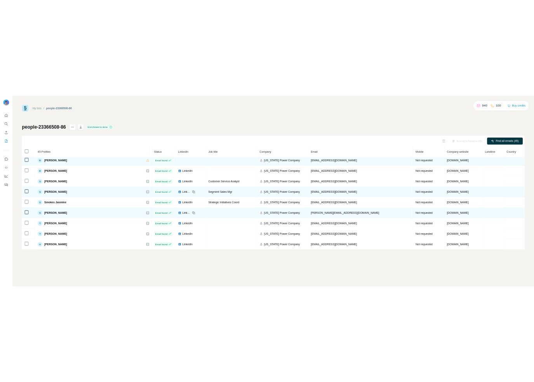
scroll to position [753, 0]
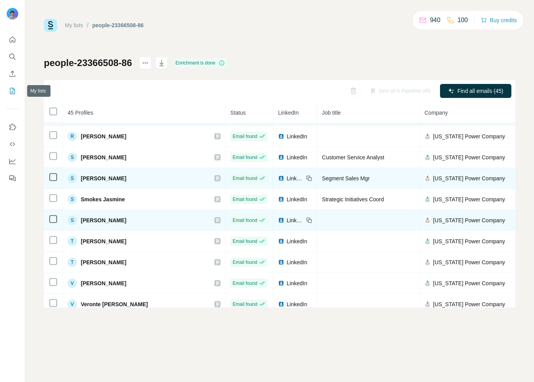
click at [12, 92] on icon "My lists" at bounding box center [13, 91] width 8 height 8
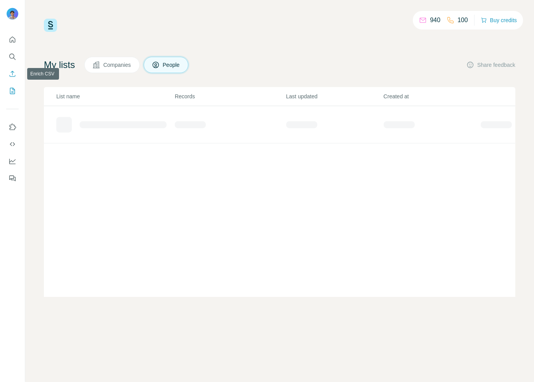
click at [13, 75] on icon "Enrich CSV" at bounding box center [13, 74] width 8 height 8
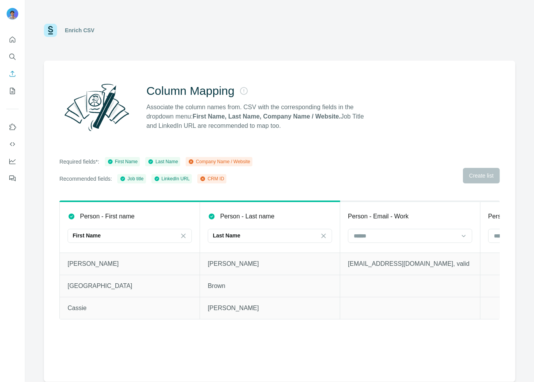
click at [317, 169] on div "Required fields*: First Name Last Name Company Name / Website Recommended field…" at bounding box center [279, 170] width 441 height 26
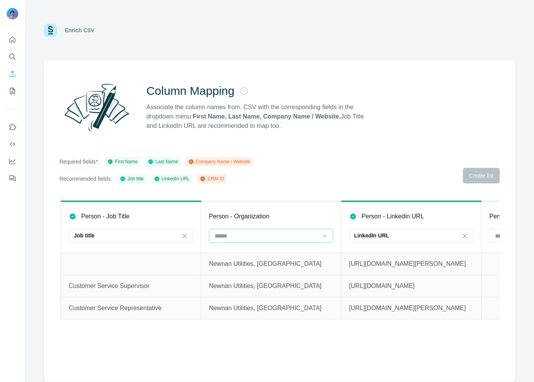
click at [263, 242] on div at bounding box center [271, 236] width 124 height 14
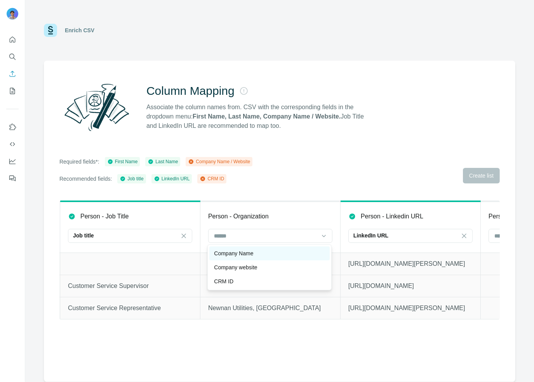
click at [255, 256] on div "Company Name" at bounding box center [269, 253] width 111 height 8
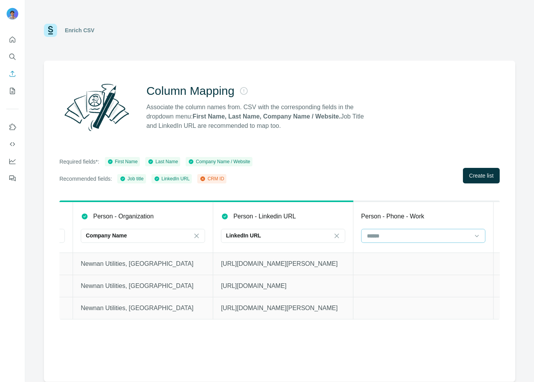
scroll to position [0, 829]
click at [481, 177] on span "Create list" at bounding box center [481, 176] width 24 height 8
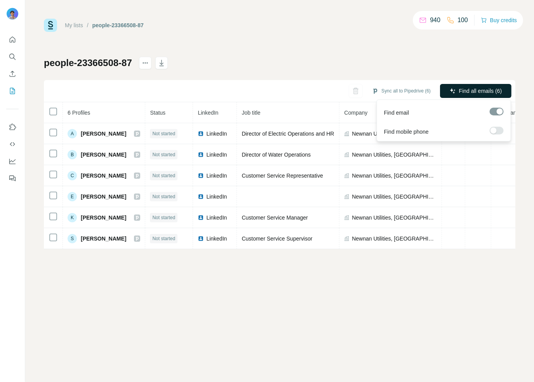
click at [470, 90] on span "Find all emails (6)" at bounding box center [480, 91] width 43 height 8
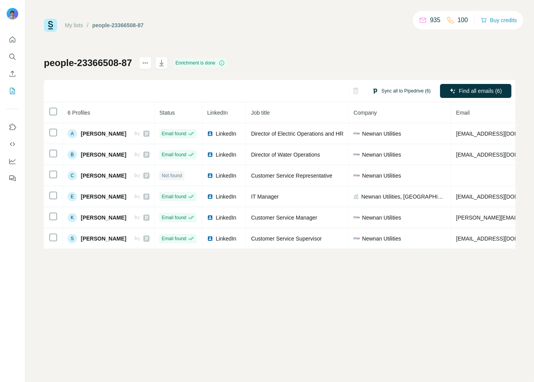
click at [409, 92] on button "Sync all to Pipedrive (6)" at bounding box center [402, 91] width 70 height 12
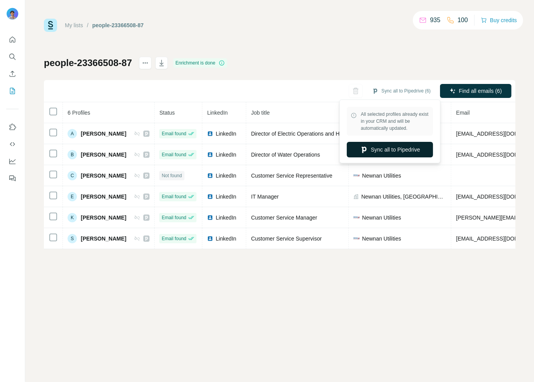
click at [396, 153] on button "Sync all to Pipedrive" at bounding box center [390, 150] width 86 height 16
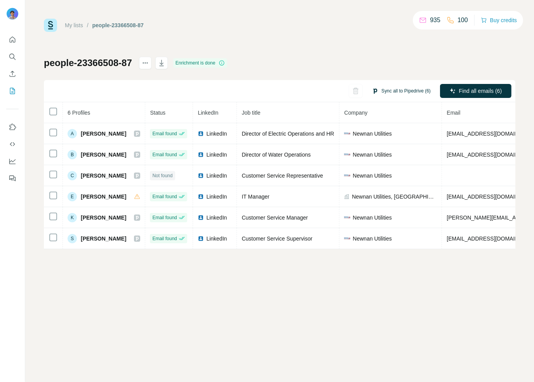
click at [401, 88] on button "Sync all to Pipedrive (6)" at bounding box center [402, 91] width 70 height 12
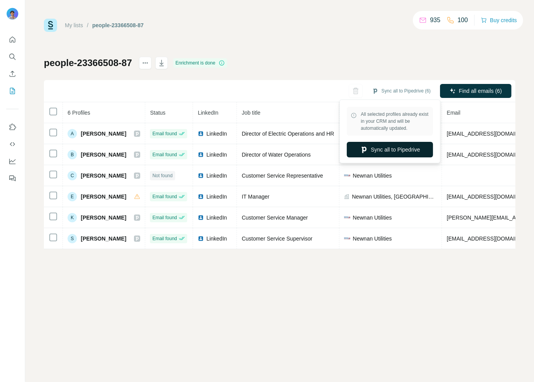
click at [395, 150] on button "Sync all to Pipedrive" at bounding box center [390, 150] width 86 height 16
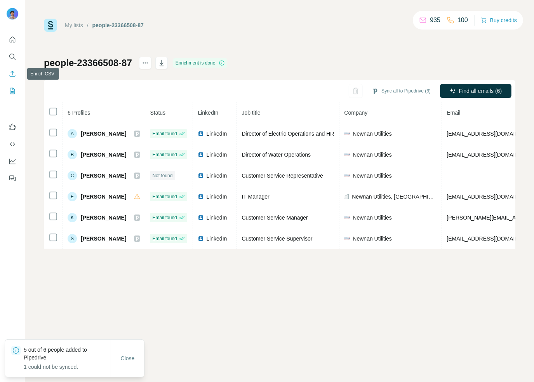
click at [12, 73] on icon "Enrich CSV" at bounding box center [13, 74] width 8 height 8
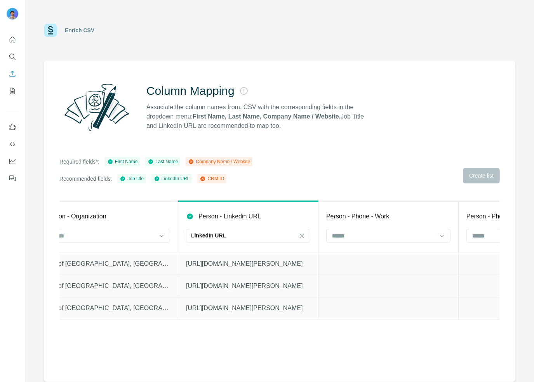
scroll to position [0, 864]
click at [341, 175] on div "Required fields*: First Name Last Name Company Name / Website Recommended field…" at bounding box center [279, 170] width 441 height 26
click at [479, 174] on div "Required fields*: First Name Last Name Company Name / Website Recommended field…" at bounding box center [279, 170] width 441 height 26
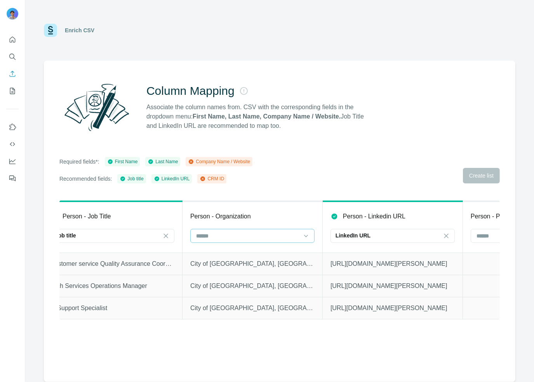
click at [269, 240] on div at bounding box center [247, 235] width 105 height 13
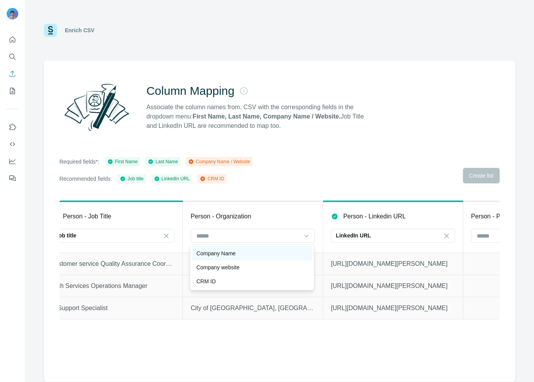
click at [260, 253] on div "Company Name" at bounding box center [252, 253] width 111 height 8
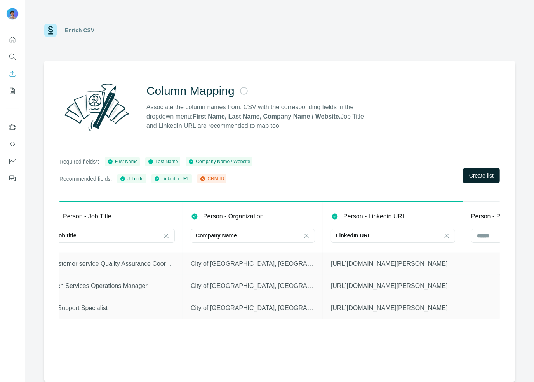
click at [476, 169] on button "Create list" at bounding box center [481, 176] width 37 height 16
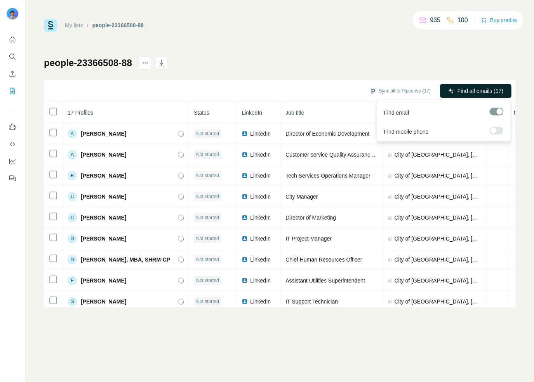
click at [469, 89] on span "Find all emails (17)" at bounding box center [481, 91] width 46 height 8
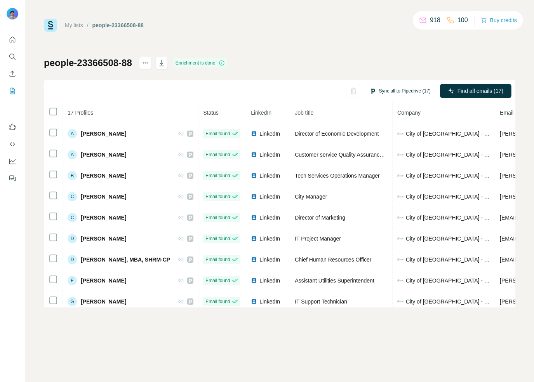
click at [394, 91] on button "Sync all to Pipedrive (17)" at bounding box center [400, 91] width 72 height 12
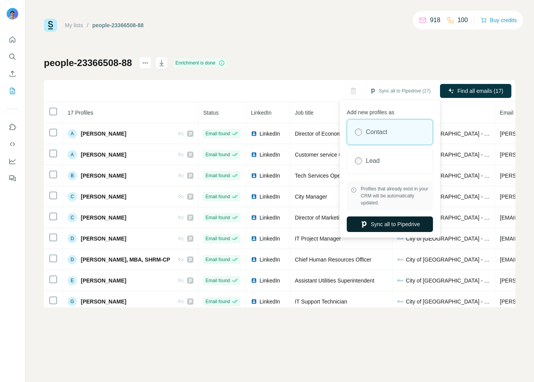
click at [407, 225] on button "Sync all to Pipedrive" at bounding box center [390, 224] width 86 height 16
